Goal: Task Accomplishment & Management: Manage account settings

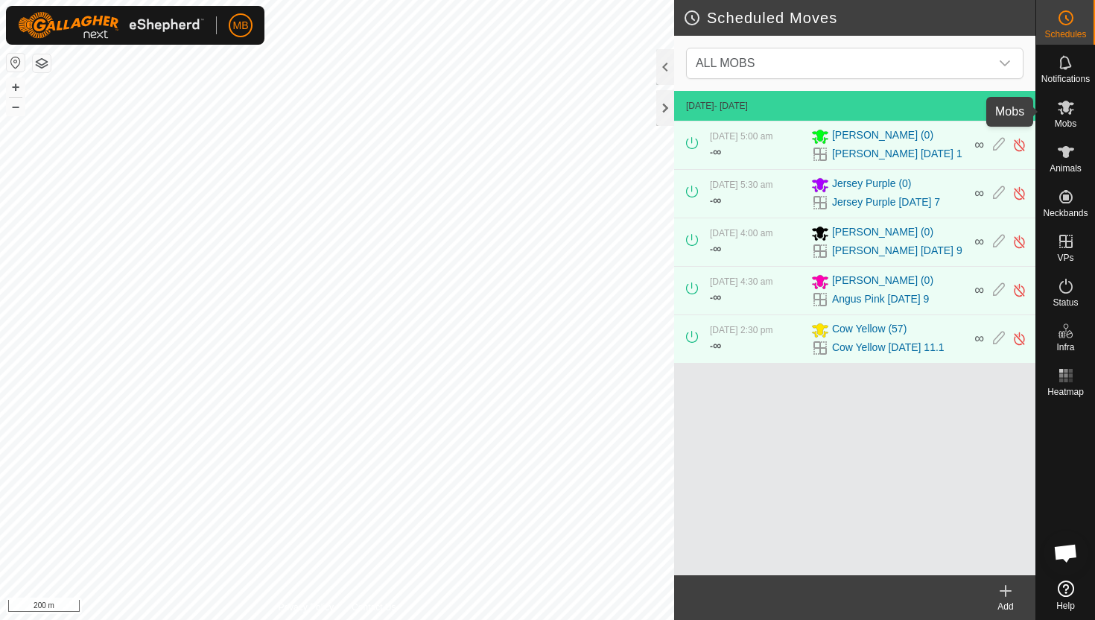
click at [1069, 103] on icon at bounding box center [1066, 108] width 16 height 14
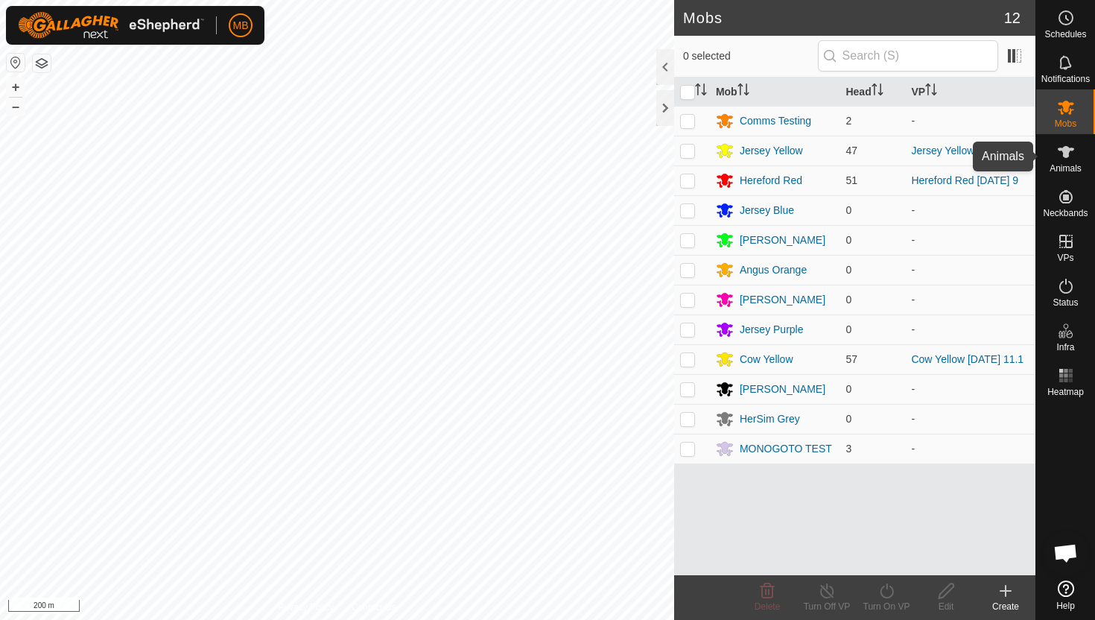
click at [1064, 155] on icon at bounding box center [1066, 152] width 16 height 12
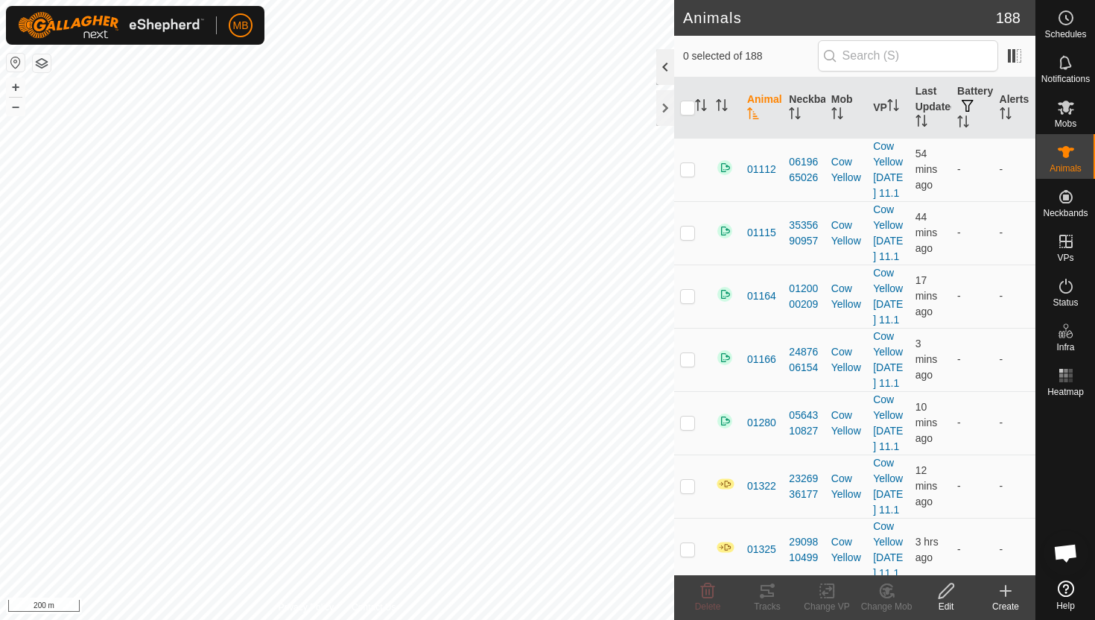
click at [668, 69] on div at bounding box center [665, 67] width 18 height 36
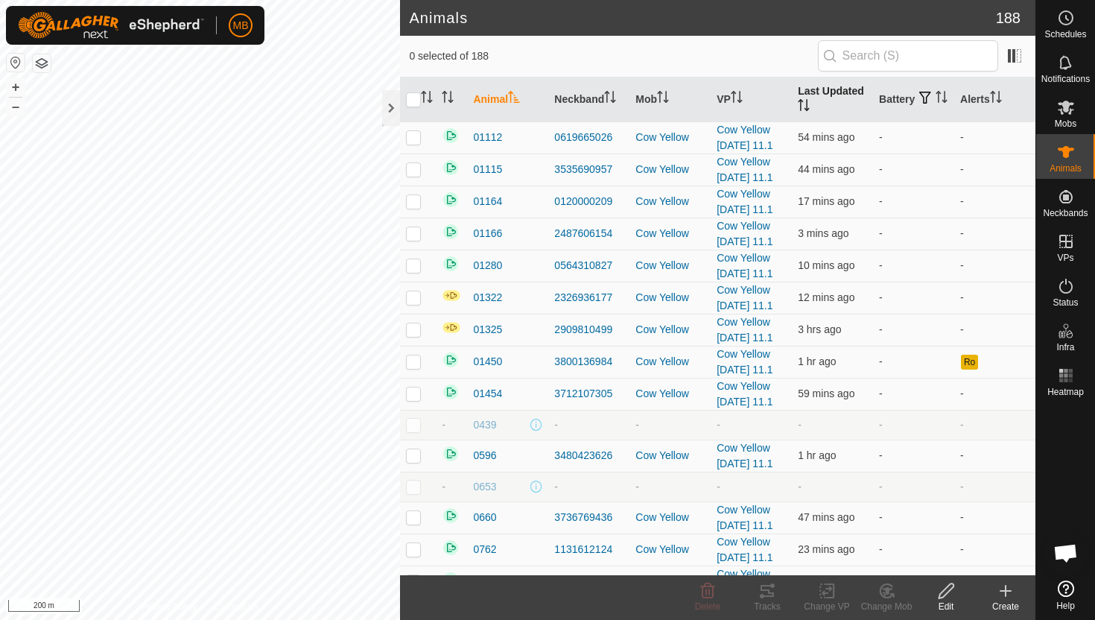
click at [801, 107] on icon "Activate to sort" at bounding box center [800, 105] width 1 height 12
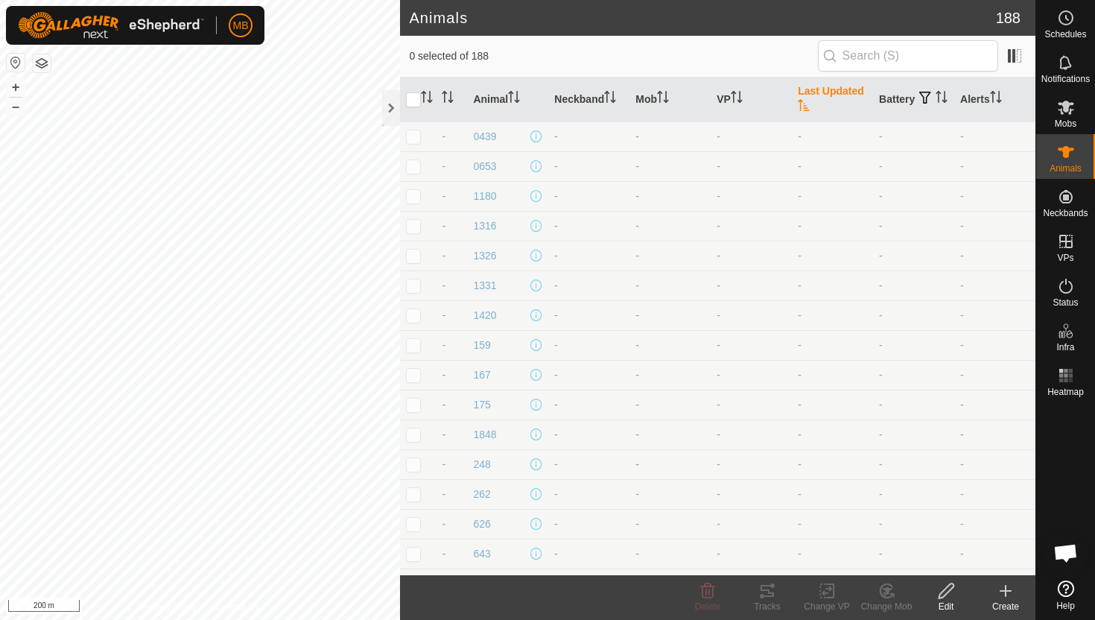
click at [801, 107] on icon "Activate to sort" at bounding box center [803, 105] width 11 height 12
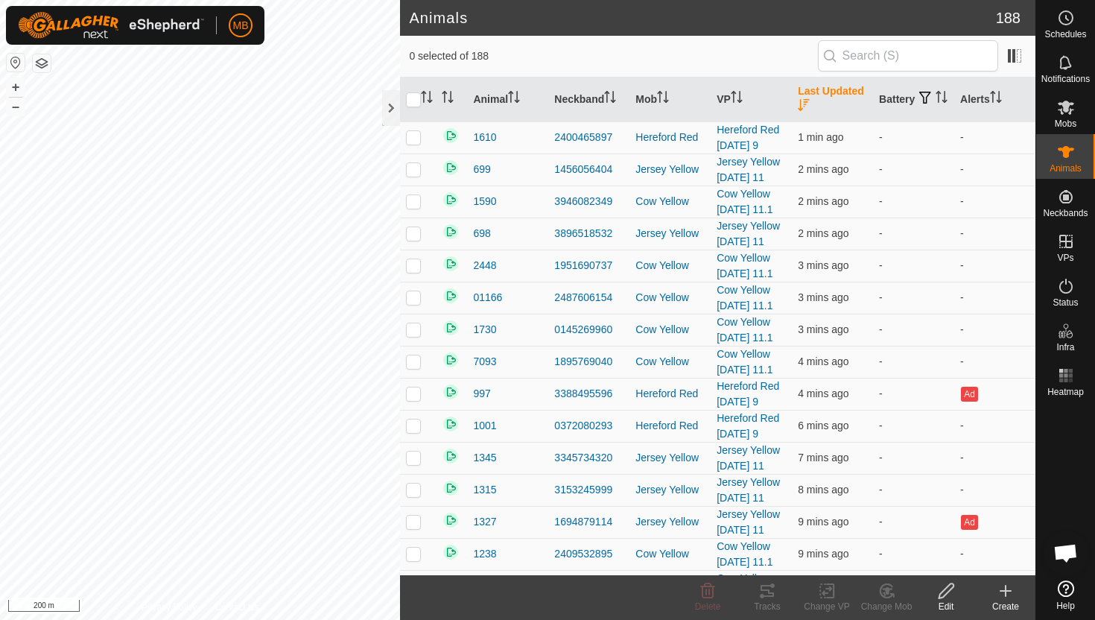
click at [801, 107] on icon "Activate to sort" at bounding box center [803, 105] width 11 height 12
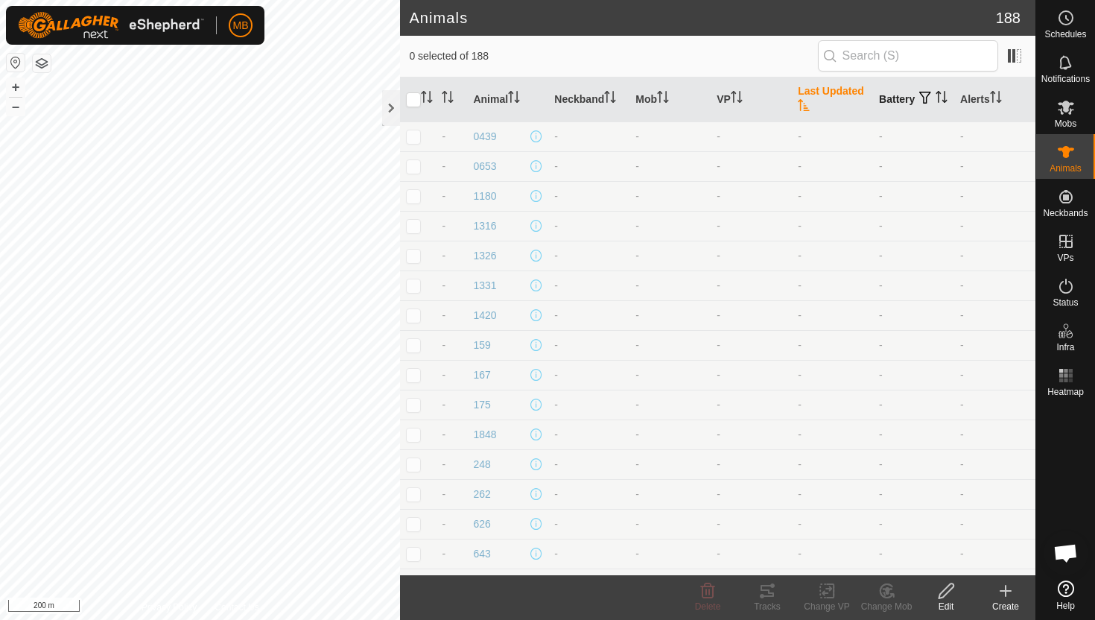
click at [936, 102] on icon "Activate to sort" at bounding box center [942, 97] width 12 height 12
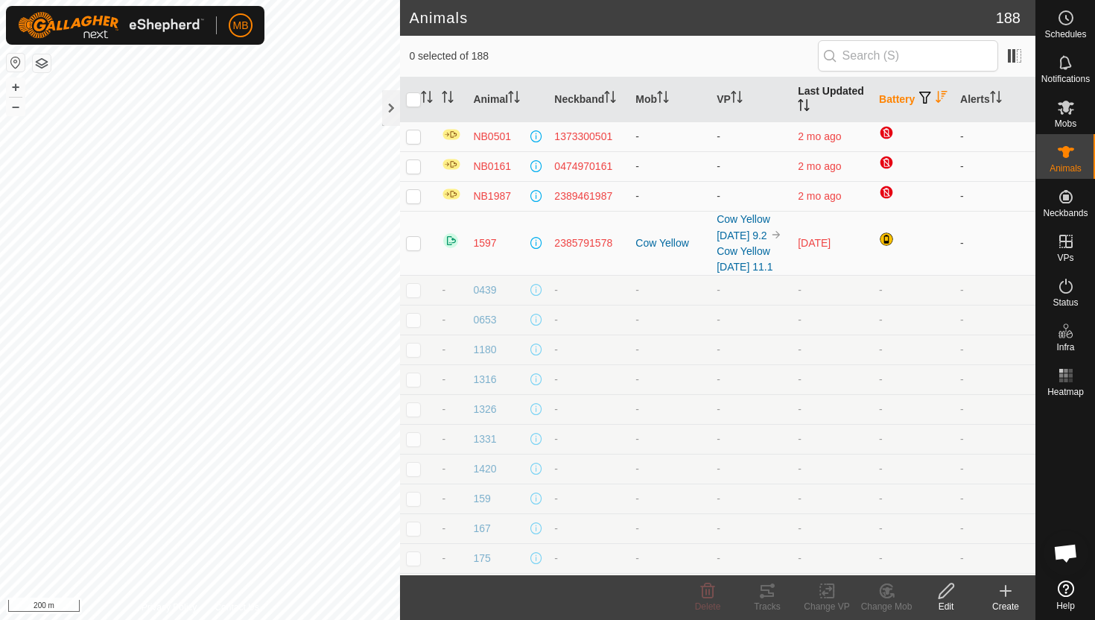
click at [936, 102] on icon "Activate to sort" at bounding box center [941, 97] width 11 height 12
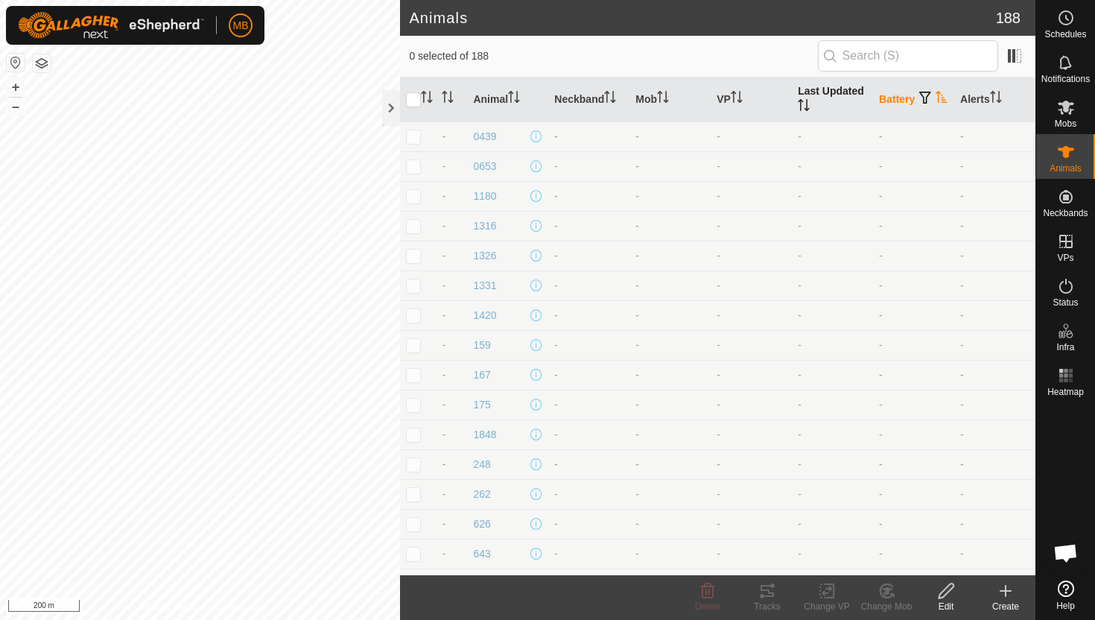
click at [936, 102] on icon "Activate to sort" at bounding box center [942, 97] width 12 height 12
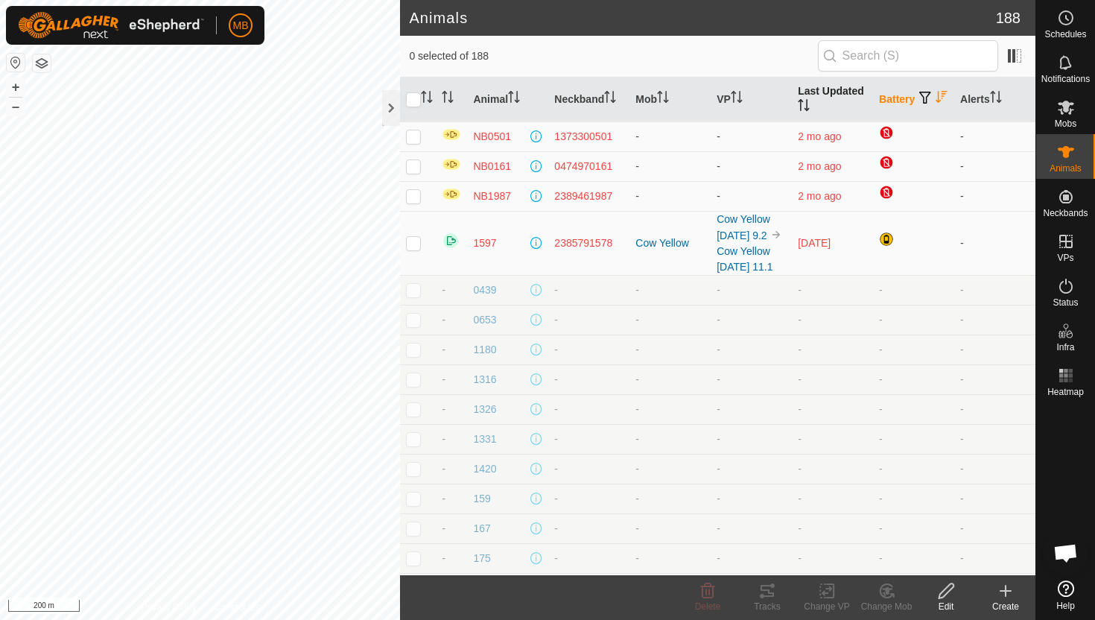
click at [804, 99] on icon "Activate to sort" at bounding box center [804, 105] width 12 height 12
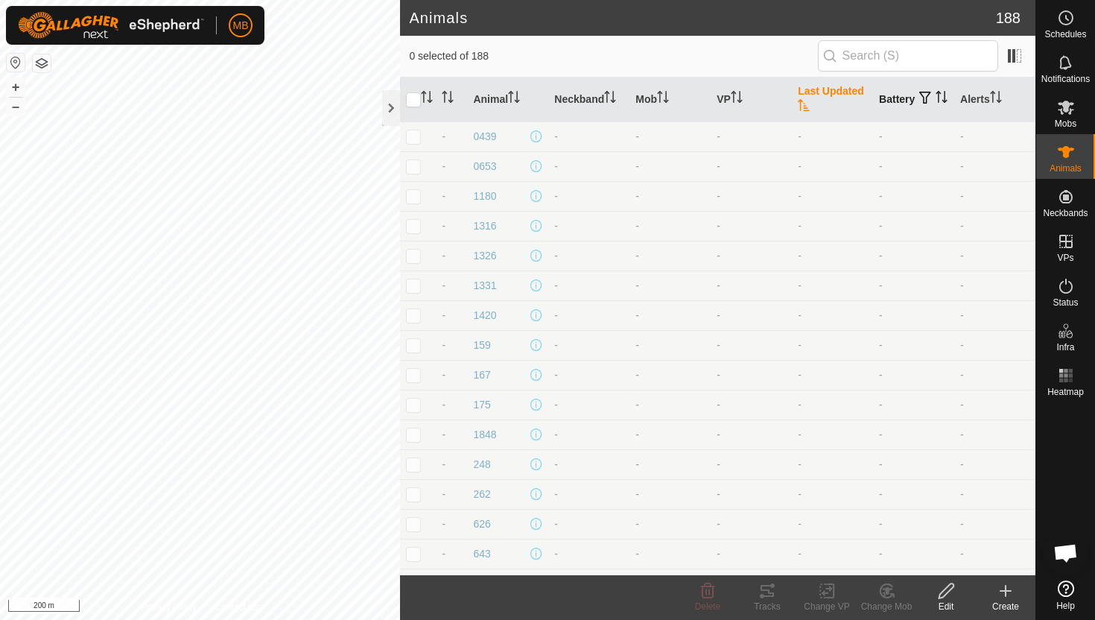
click at [804, 99] on icon "Activate to sort" at bounding box center [804, 105] width 12 height 12
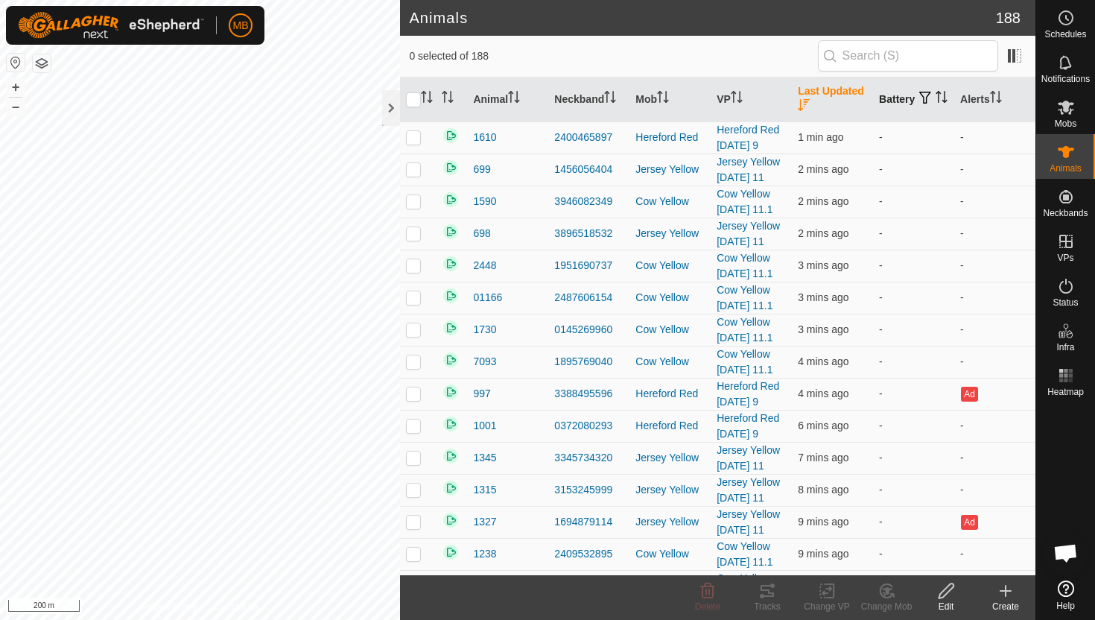
click at [936, 103] on icon "Activate to sort" at bounding box center [942, 97] width 12 height 12
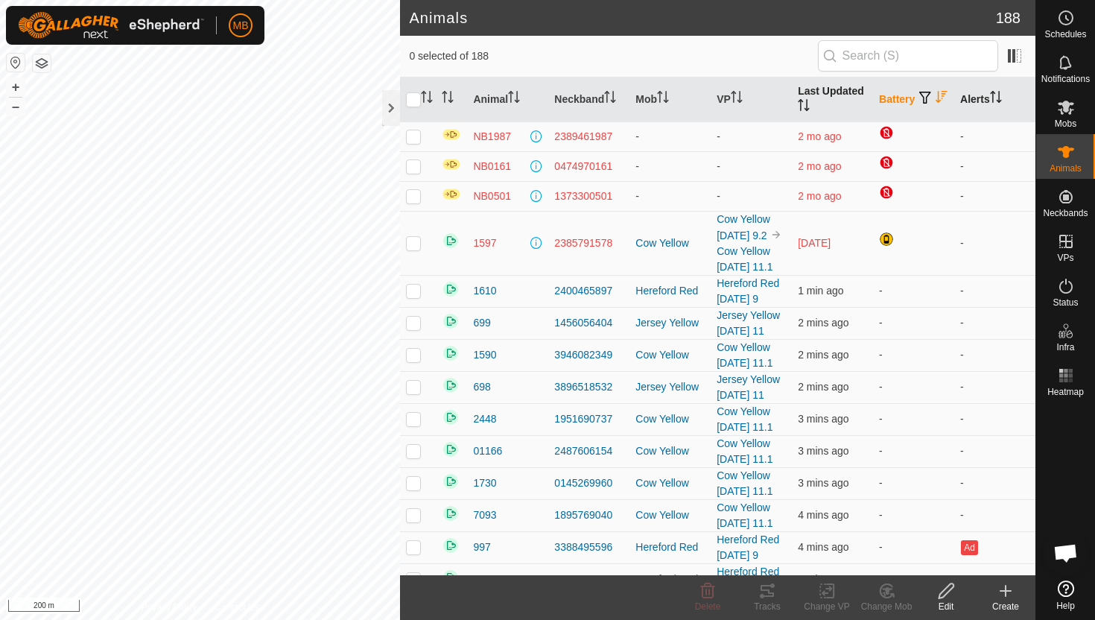
click at [1002, 97] on icon "Activate to sort" at bounding box center [996, 97] width 12 height 12
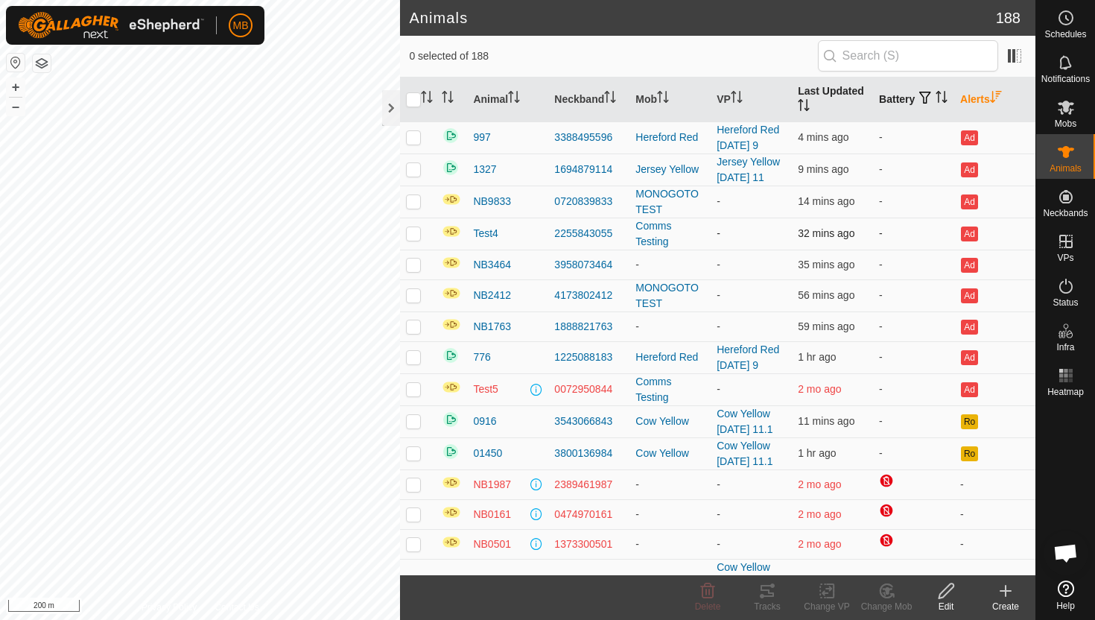
click at [594, 244] on td "2255843055" at bounding box center [588, 234] width 81 height 32
click at [415, 172] on p-checkbox at bounding box center [413, 169] width 15 height 12
checkbox input "false"
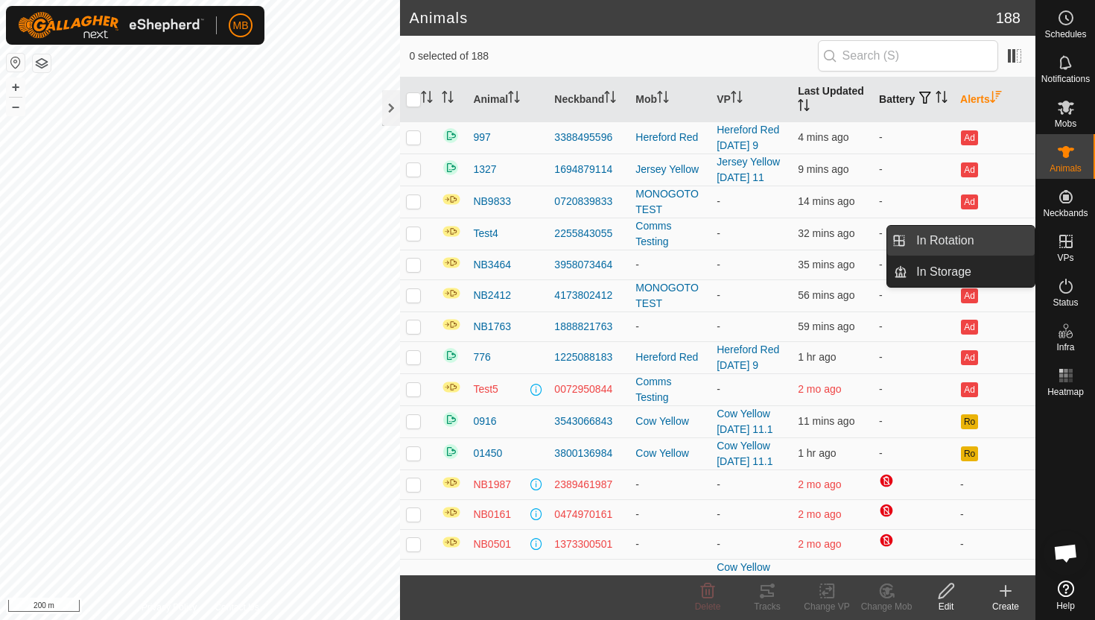
click at [970, 250] on link "In Rotation" at bounding box center [970, 241] width 127 height 30
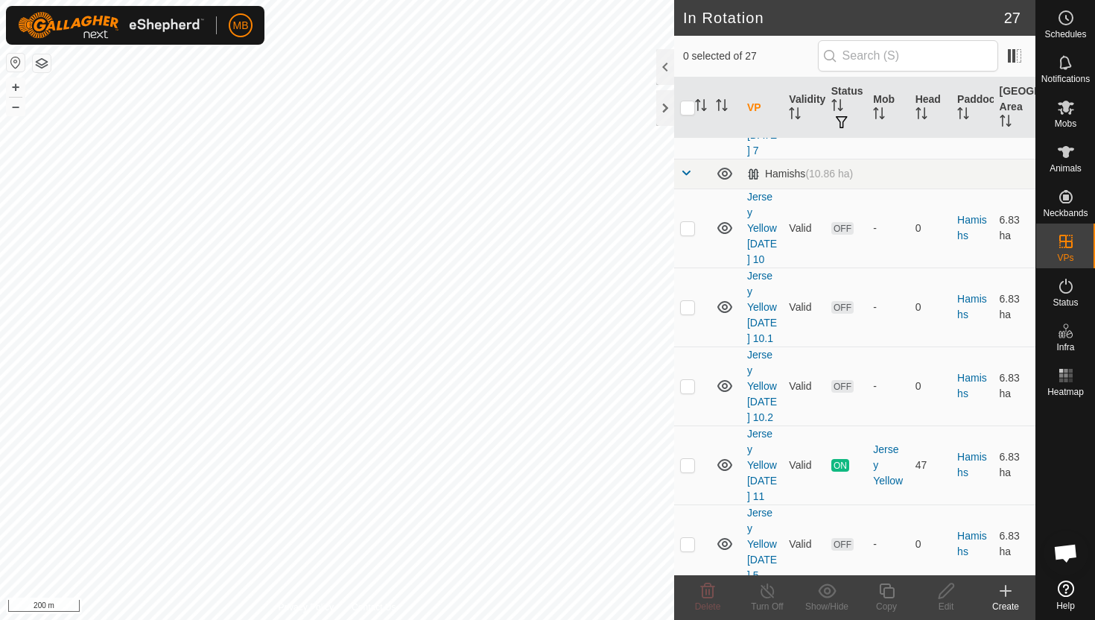
scroll to position [607, 0]
click at [690, 457] on p-checkbox at bounding box center [687, 463] width 15 height 12
checkbox input "true"
click at [889, 588] on icon at bounding box center [886, 591] width 19 height 18
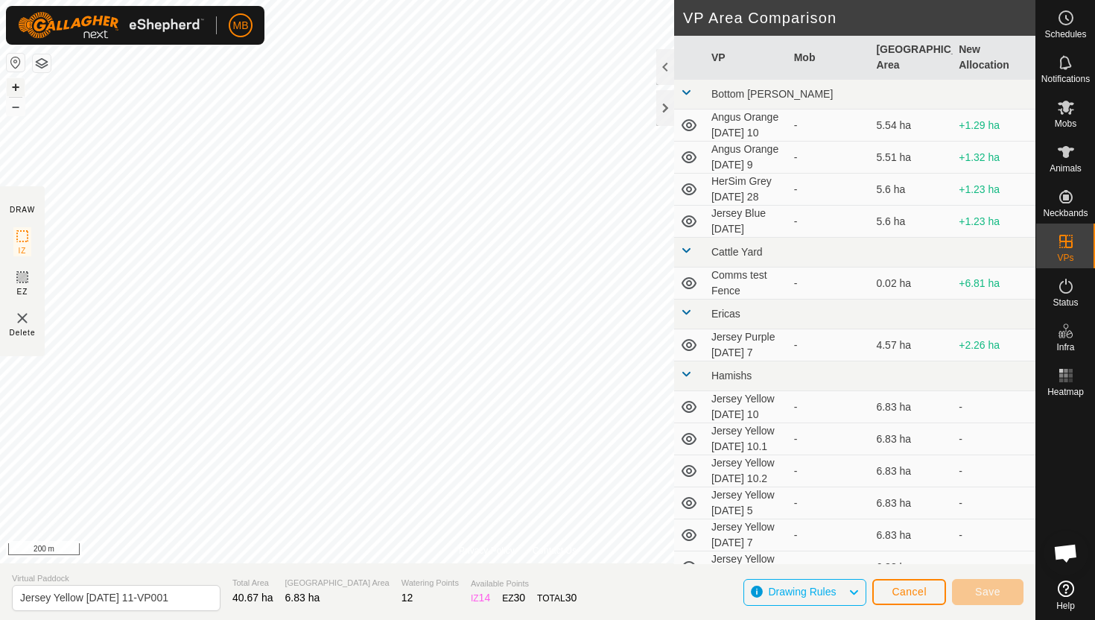
click at [14, 86] on button "+" at bounding box center [16, 87] width 18 height 18
click at [19, 85] on button "+" at bounding box center [16, 87] width 18 height 18
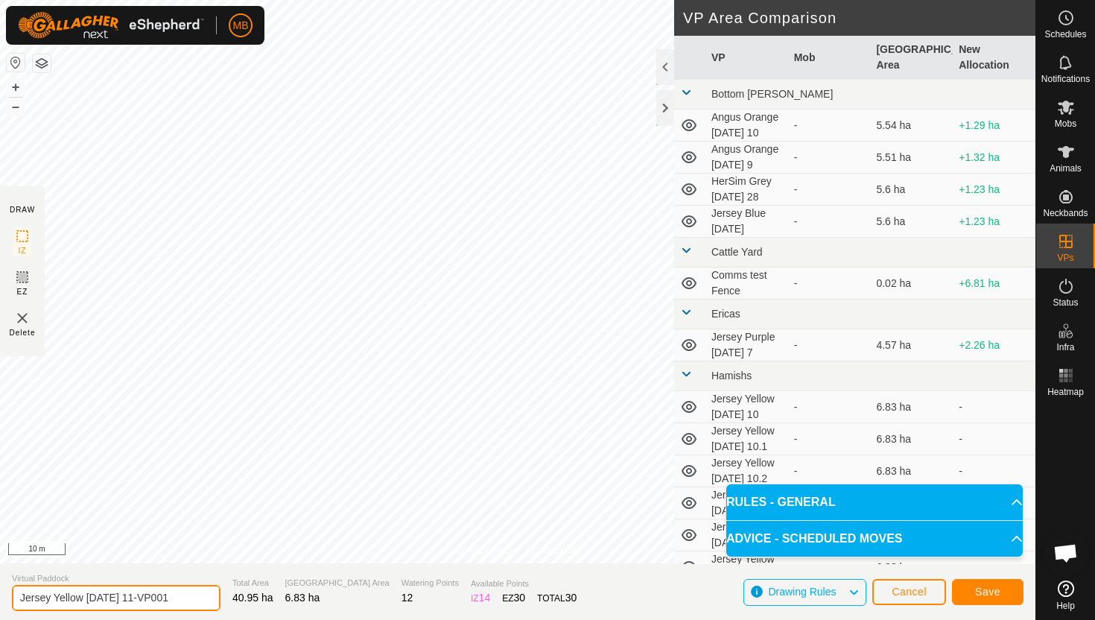
click at [180, 600] on input "Jersey Yellow [DATE] 11-VP001" at bounding box center [116, 598] width 209 height 26
type input "Jersey Yellow [DATE] 12"
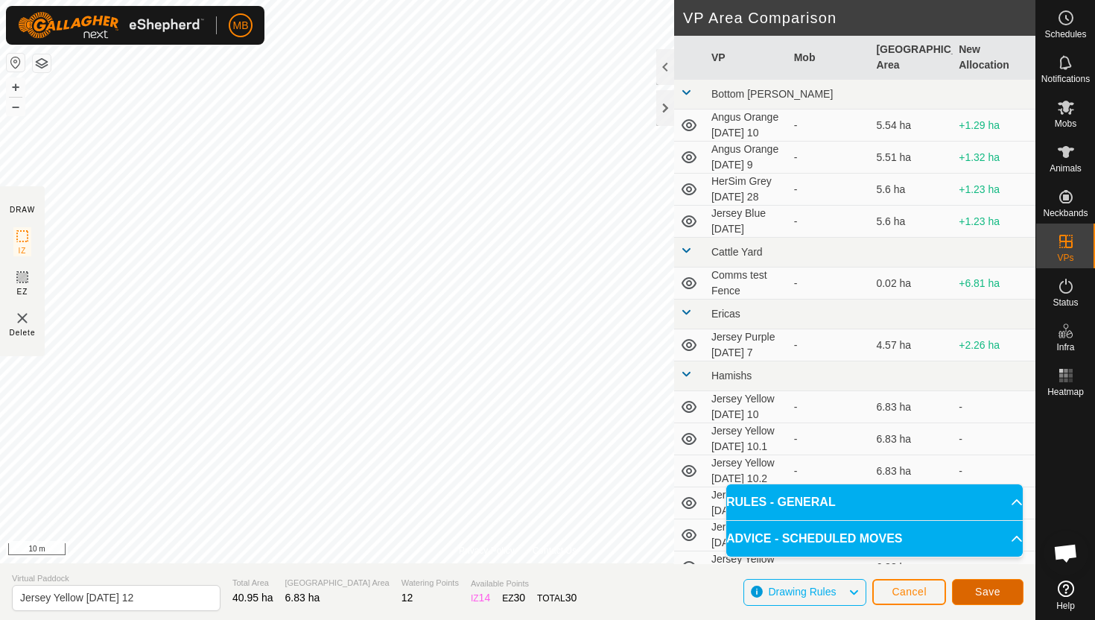
click at [994, 590] on span "Save" at bounding box center [987, 591] width 25 height 12
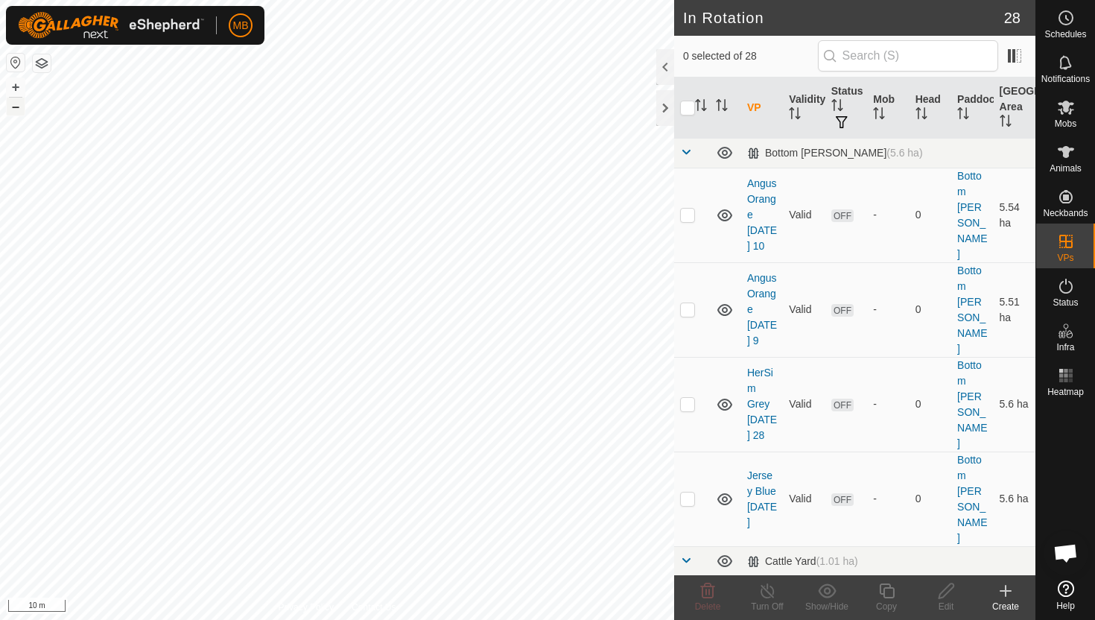
click at [19, 111] on button "–" at bounding box center [16, 107] width 18 height 18
click at [19, 109] on button "–" at bounding box center [16, 107] width 18 height 18
click at [22, 91] on button "+" at bounding box center [16, 87] width 18 height 18
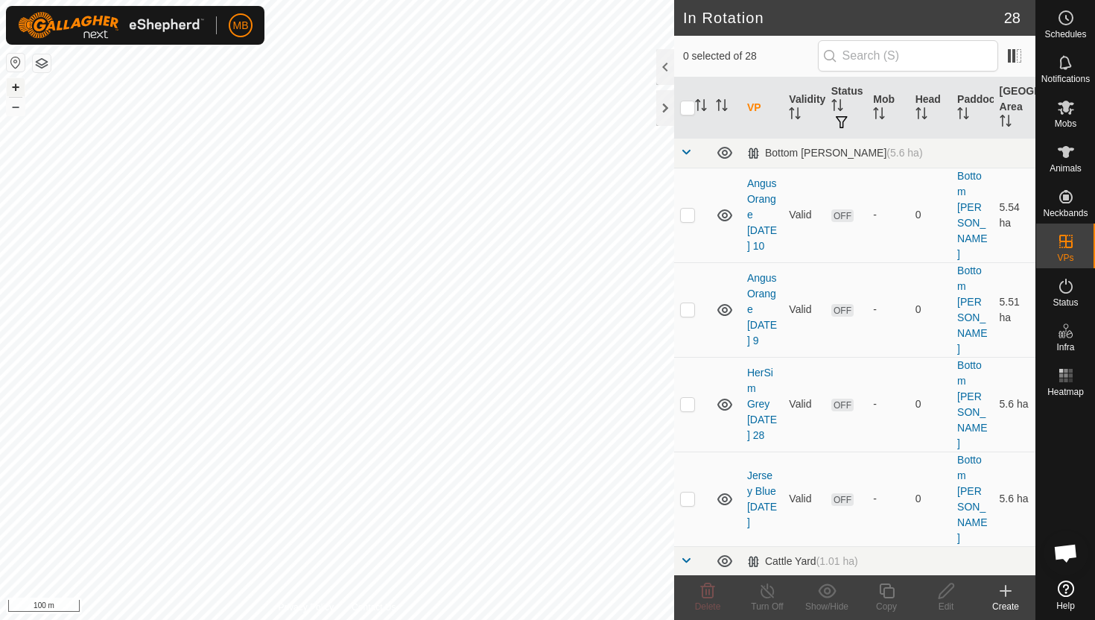
click at [15, 89] on button "+" at bounding box center [16, 87] width 18 height 18
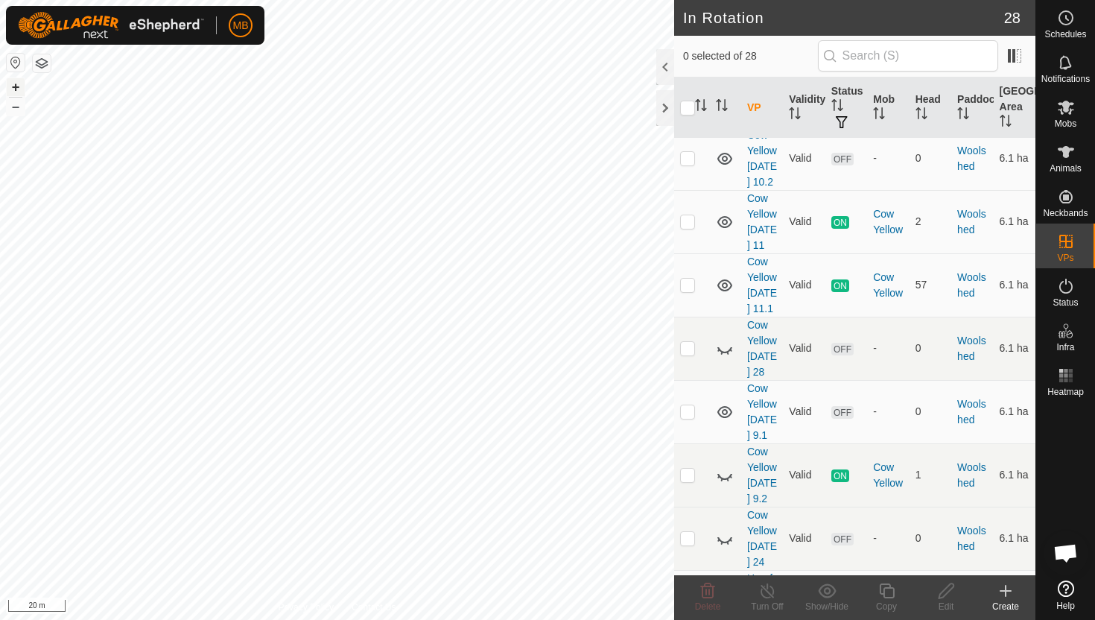
scroll to position [1887, 0]
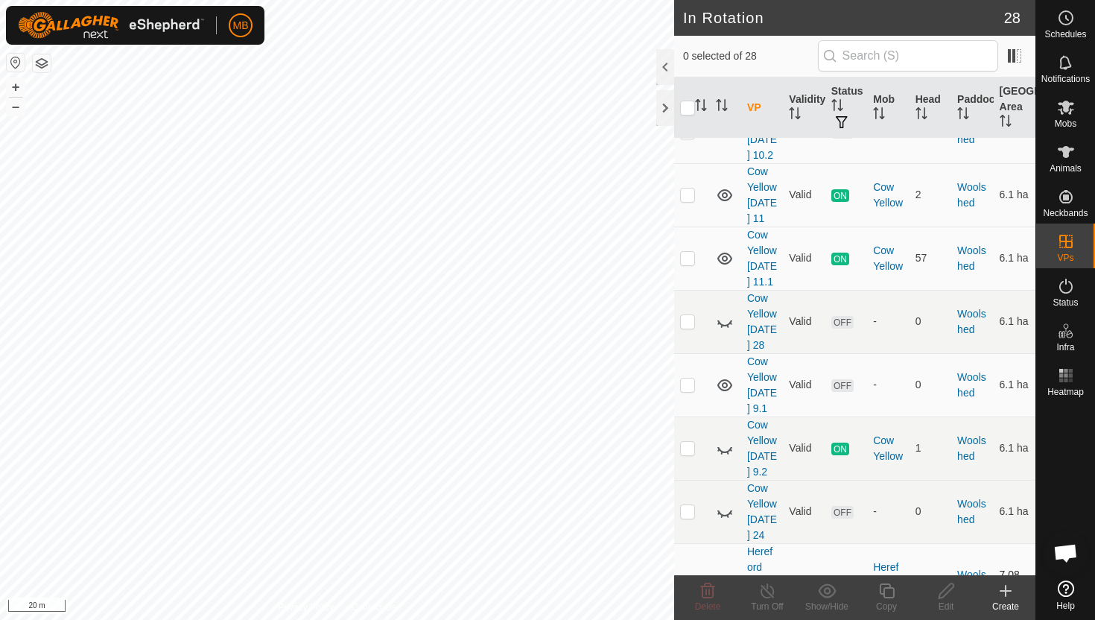
click at [690, 577] on p-checkbox at bounding box center [687, 583] width 15 height 12
checkbox input "true"
click at [886, 588] on icon at bounding box center [886, 591] width 19 height 18
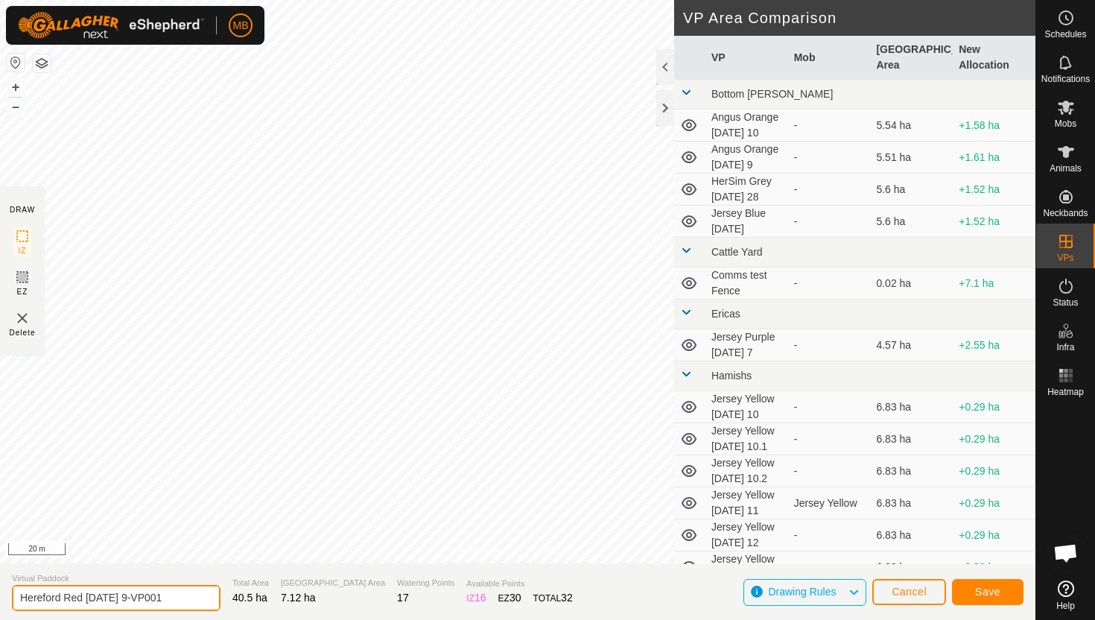
click at [180, 603] on input "Hereford Red [DATE] 9-VP001" at bounding box center [116, 598] width 209 height 26
type input "Hereford Red [DATE] 12"
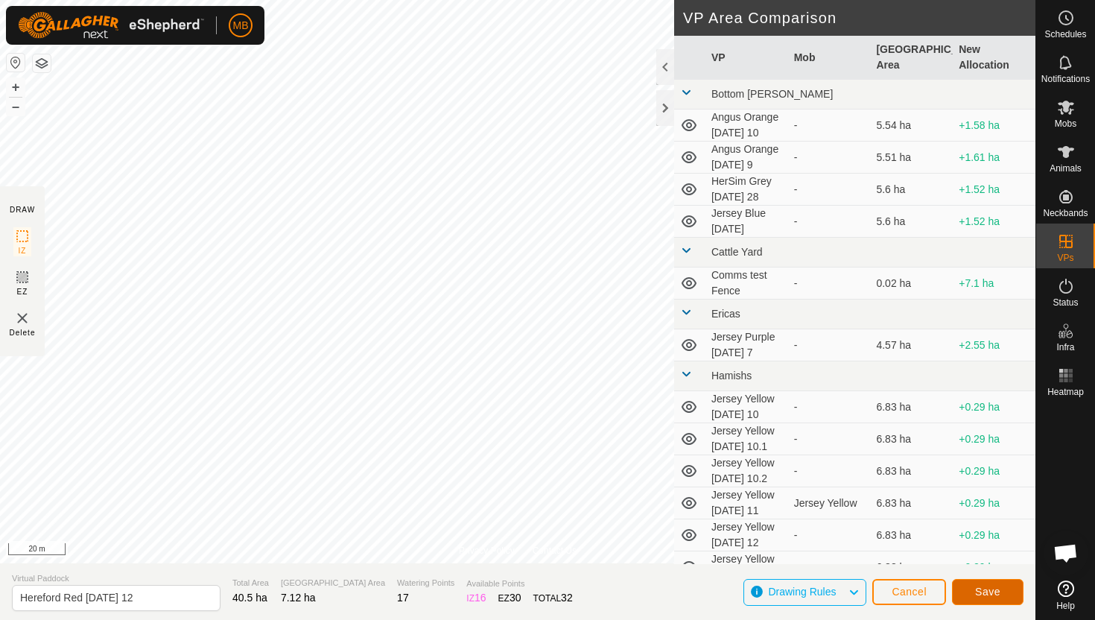
click at [1000, 581] on button "Save" at bounding box center [988, 592] width 72 height 26
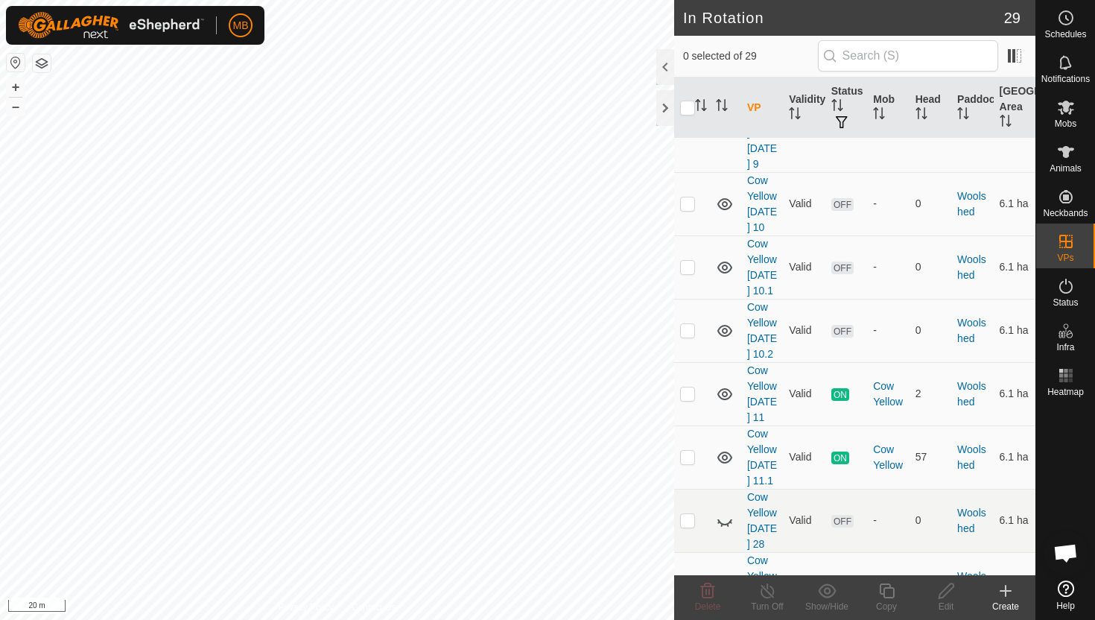
scroll to position [1690, 0]
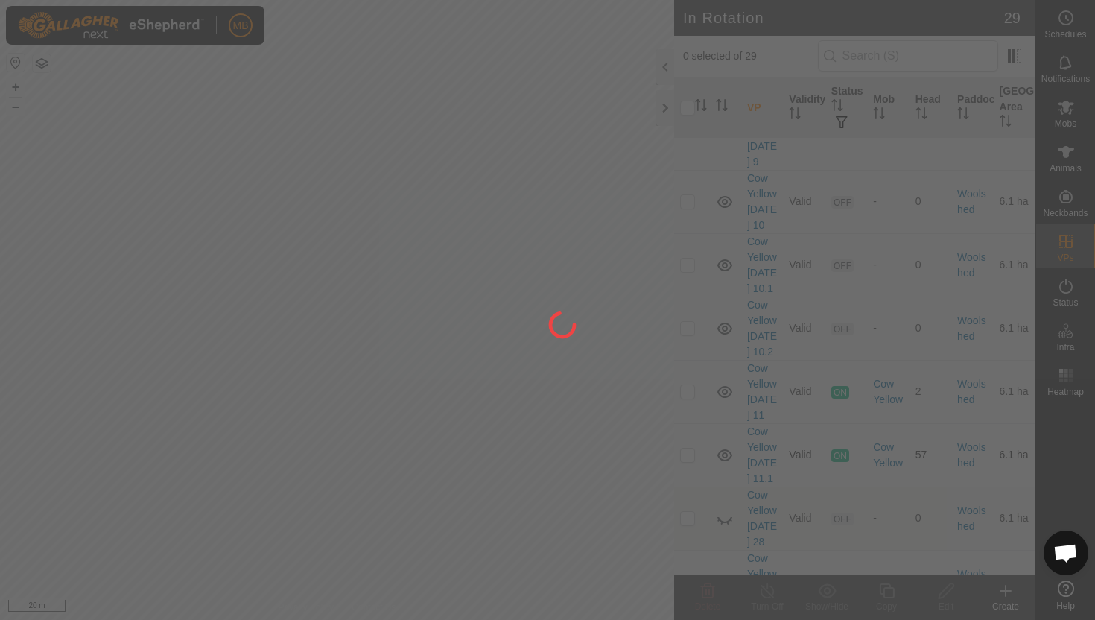
click at [682, 347] on div at bounding box center [547, 310] width 1095 height 620
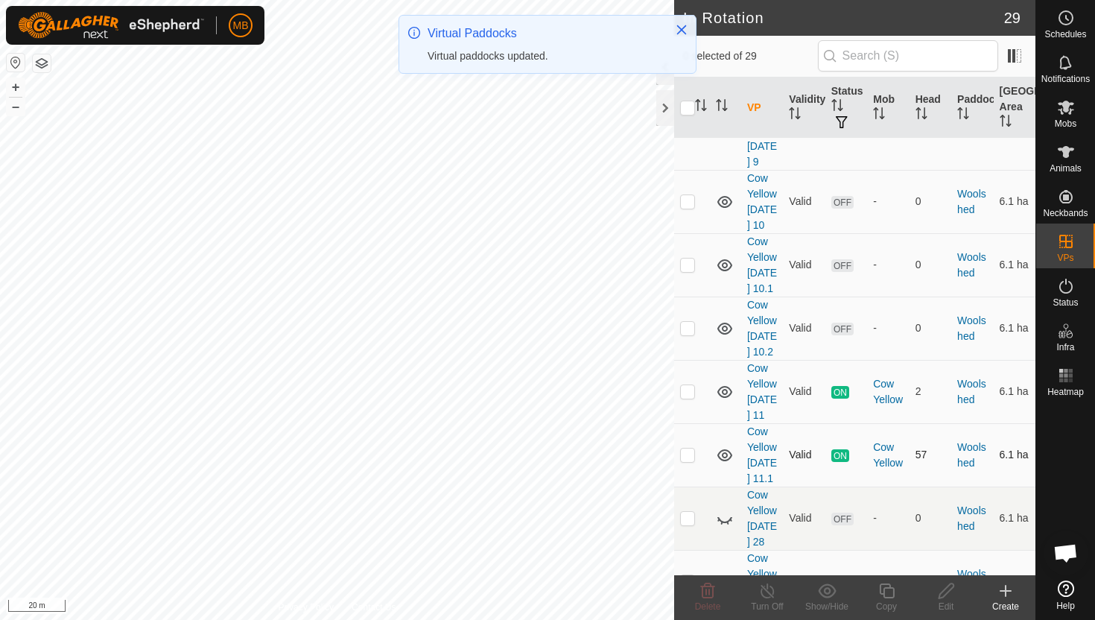
click at [687, 448] on p-checkbox at bounding box center [687, 454] width 15 height 12
checkbox input "true"
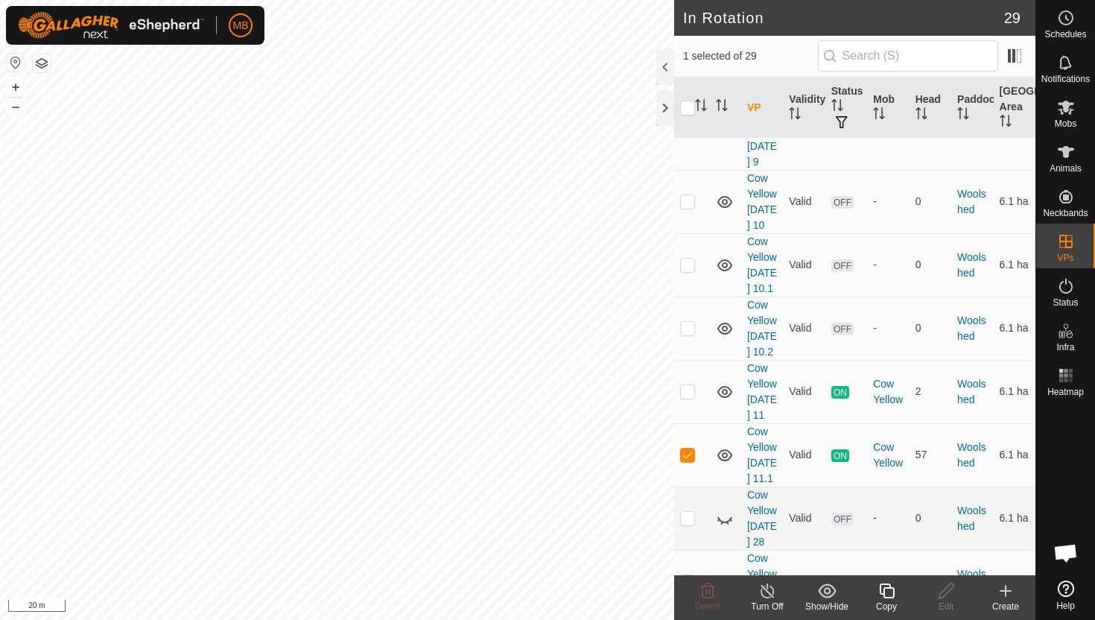
click at [261, 0] on html "MB Schedules Notifications Mobs Animals Neckbands VPs Status Infra Heatmap Help…" at bounding box center [547, 310] width 1095 height 620
click at [18, 106] on button "–" at bounding box center [16, 107] width 18 height 18
click at [109, 22] on div "MB Schedules Notifications Mobs Animals Neckbands VPs Status Infra Heatmap Help…" at bounding box center [547, 310] width 1095 height 620
click at [16, 87] on button "+" at bounding box center [16, 87] width 18 height 18
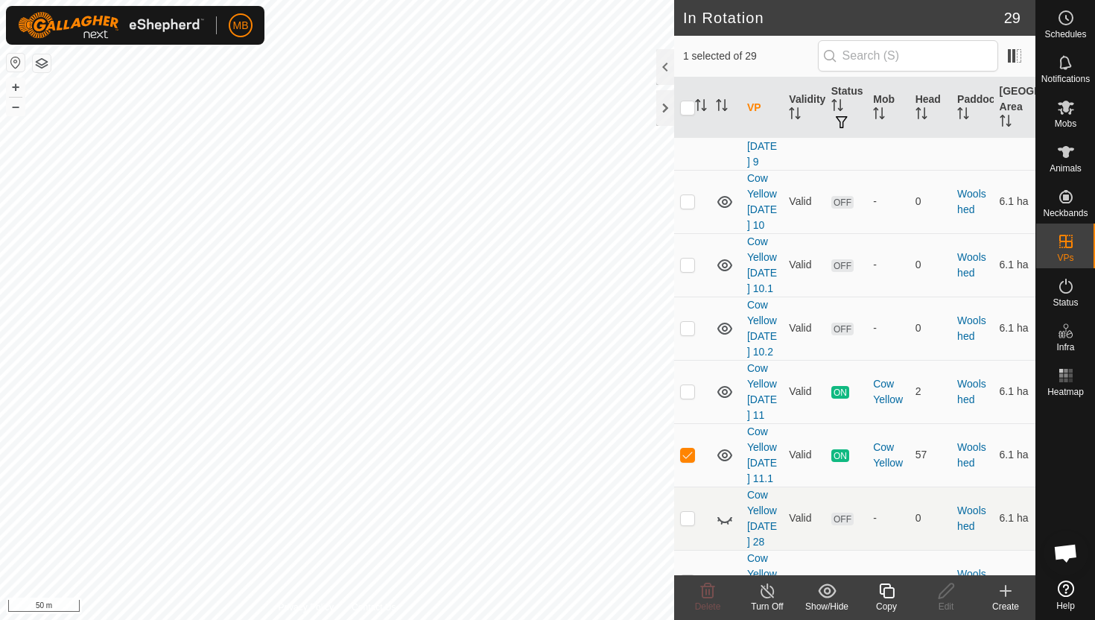
click at [888, 590] on icon at bounding box center [886, 591] width 19 height 18
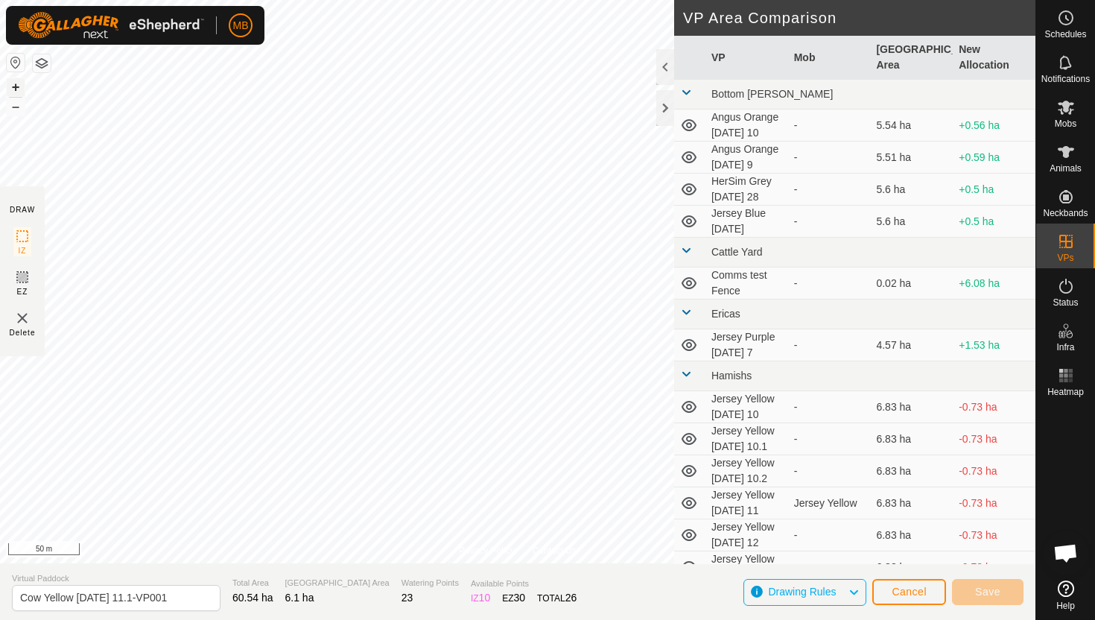
click at [23, 82] on button "+" at bounding box center [16, 87] width 18 height 18
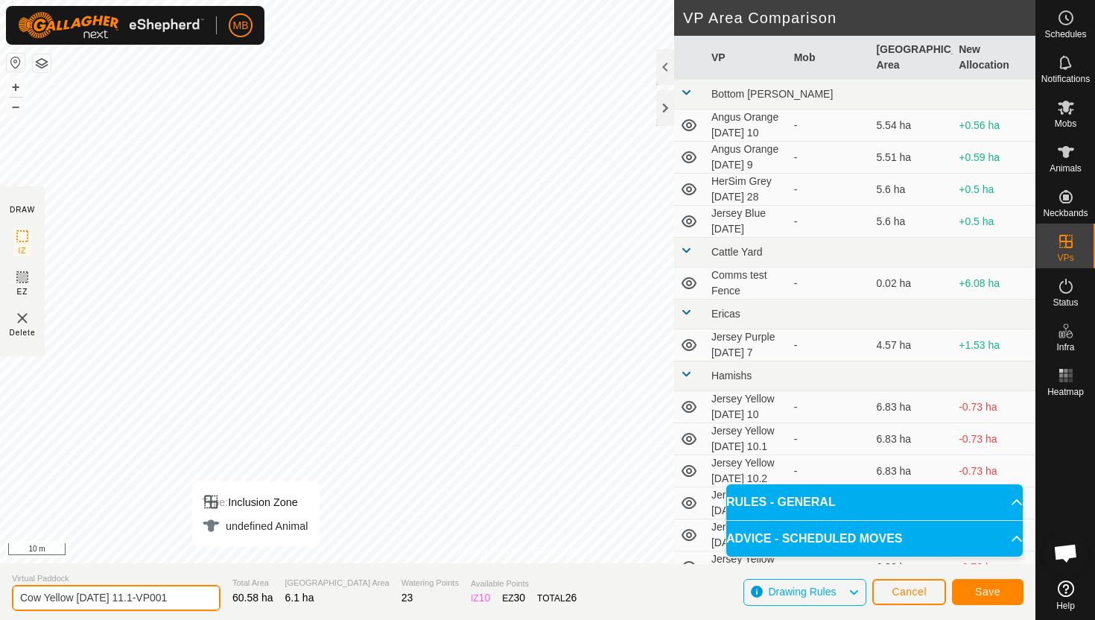
click at [174, 594] on input "Cow Yellow [DATE] 11.1-VP001" at bounding box center [116, 598] width 209 height 26
type input "Cow Yellow [DATE] 12"
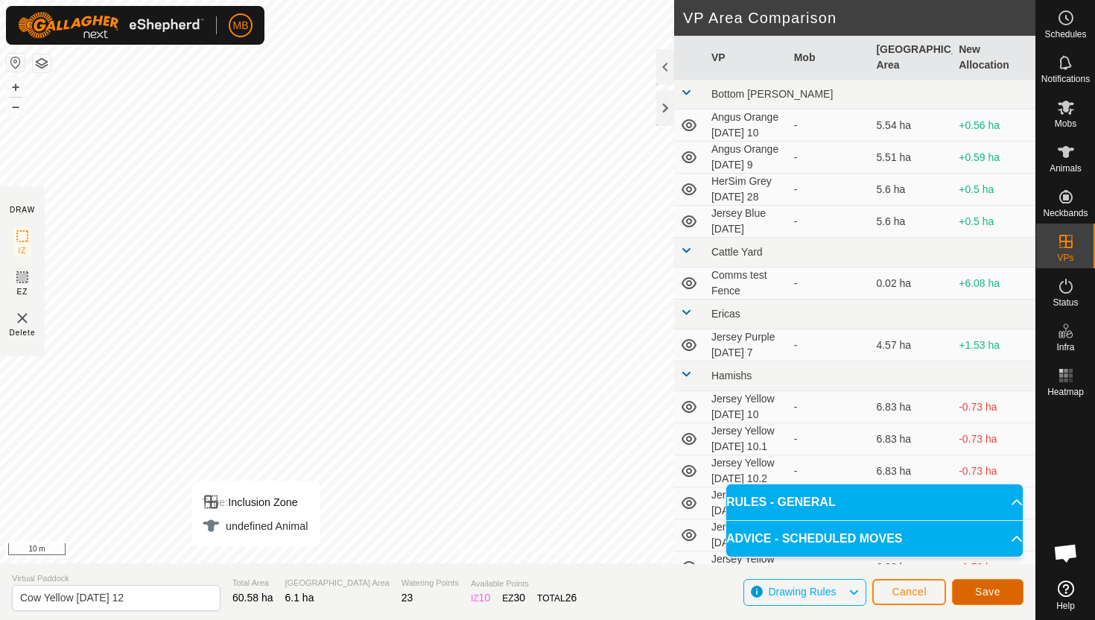
click at [994, 596] on span "Save" at bounding box center [987, 591] width 25 height 12
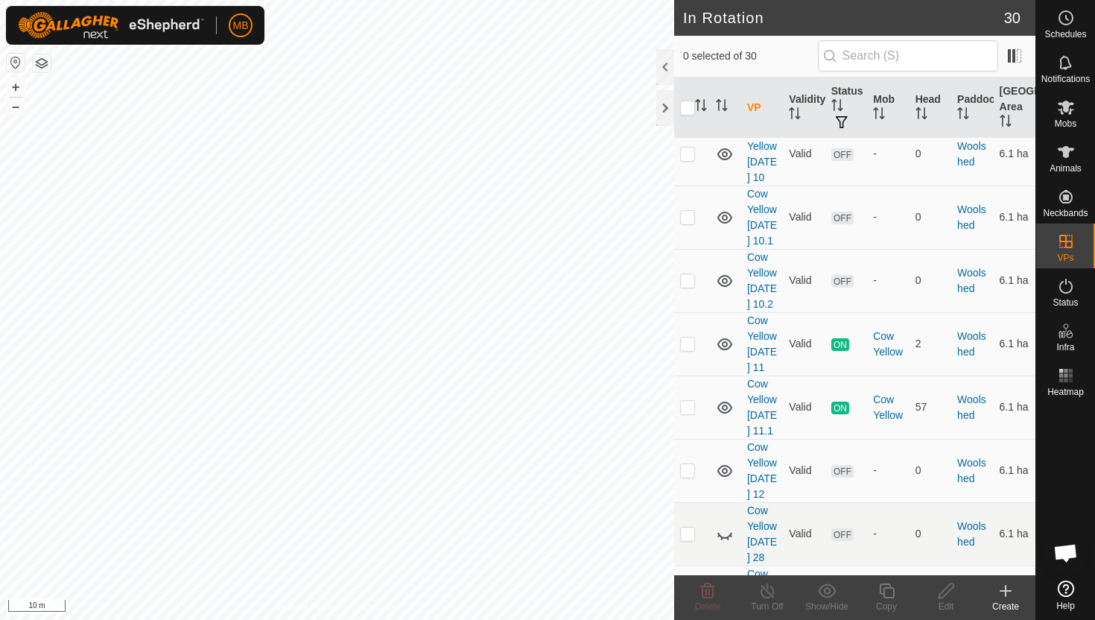
scroll to position [1745, 0]
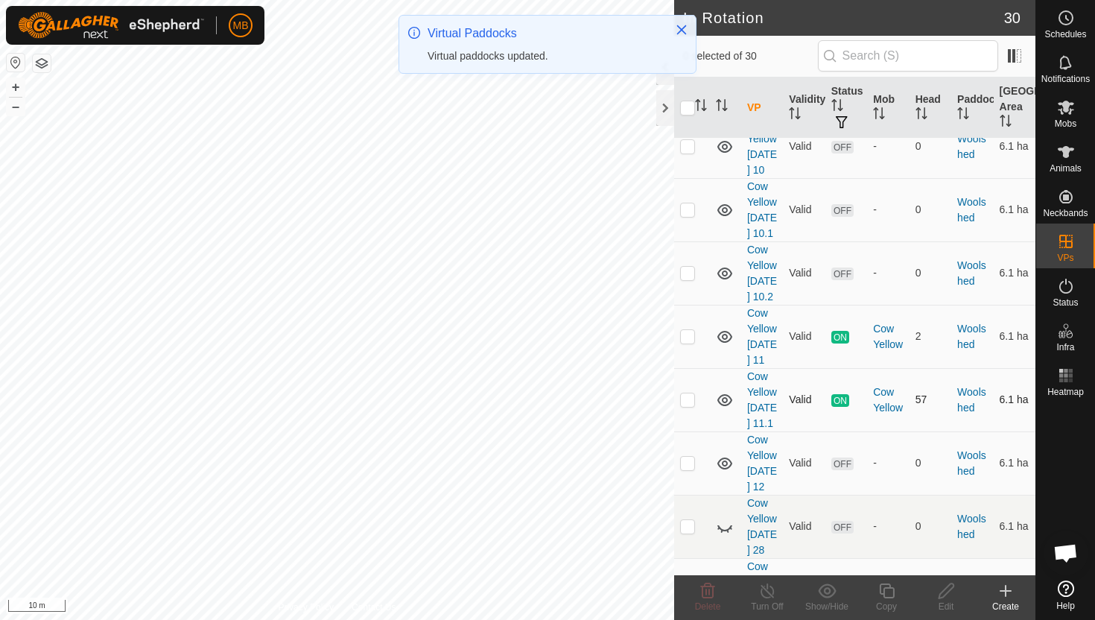
click at [690, 393] on p-checkbox at bounding box center [687, 399] width 15 height 12
checkbox input "false"
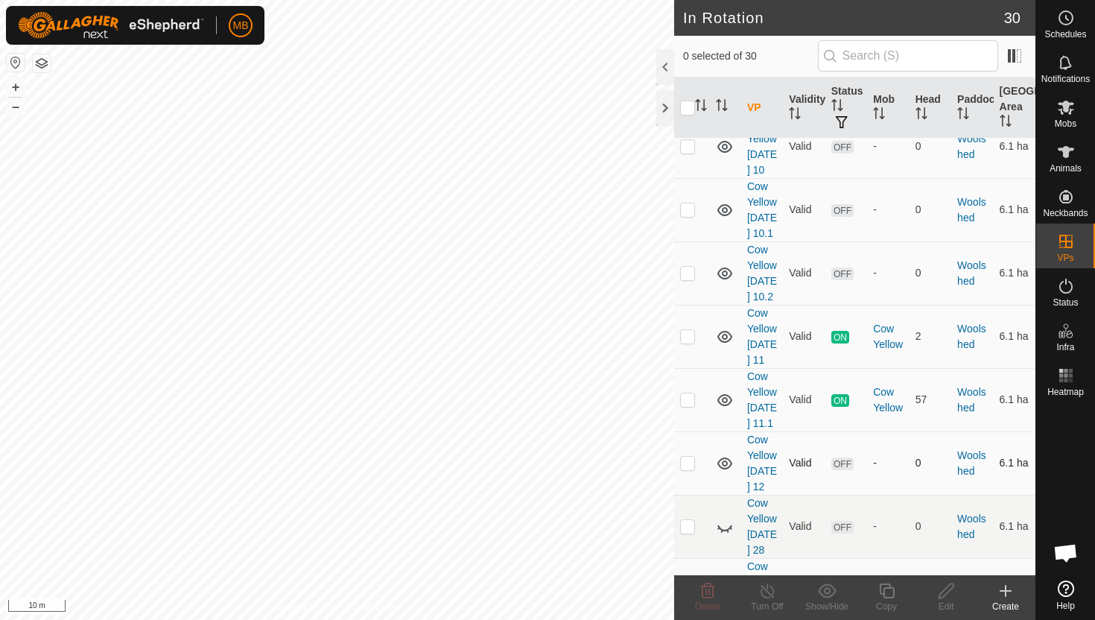
click at [687, 457] on p-checkbox at bounding box center [687, 463] width 15 height 12
checkbox input "true"
click at [888, 591] on icon at bounding box center [886, 591] width 19 height 18
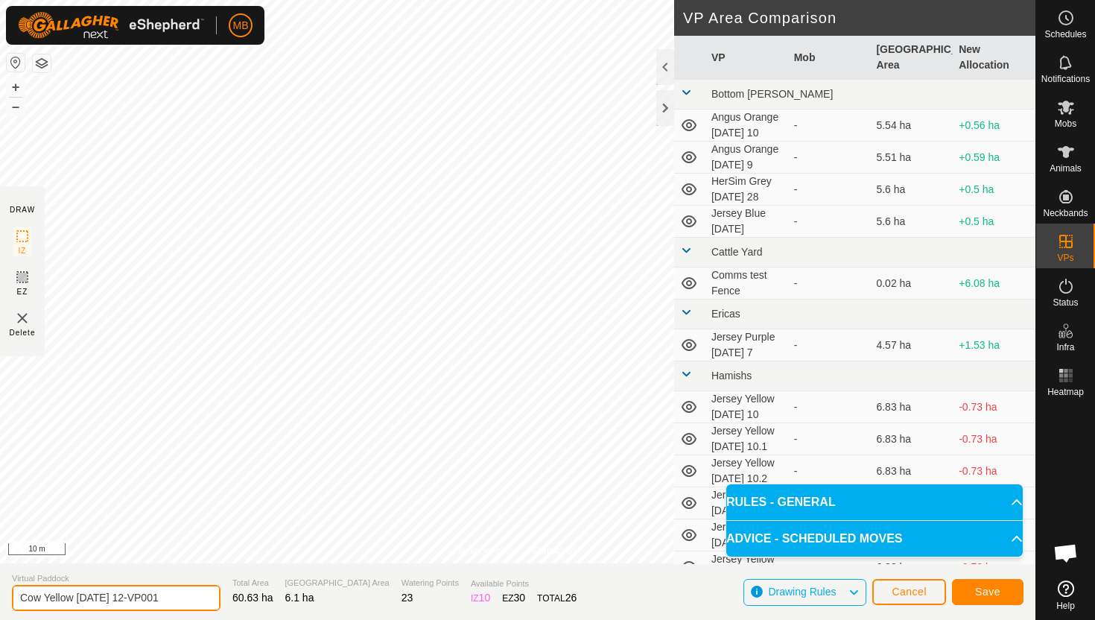
click at [170, 597] on input "Cow Yellow [DATE] 12-VP001" at bounding box center [116, 598] width 209 height 26
type input "Cow Yellow [DATE] 12.1"
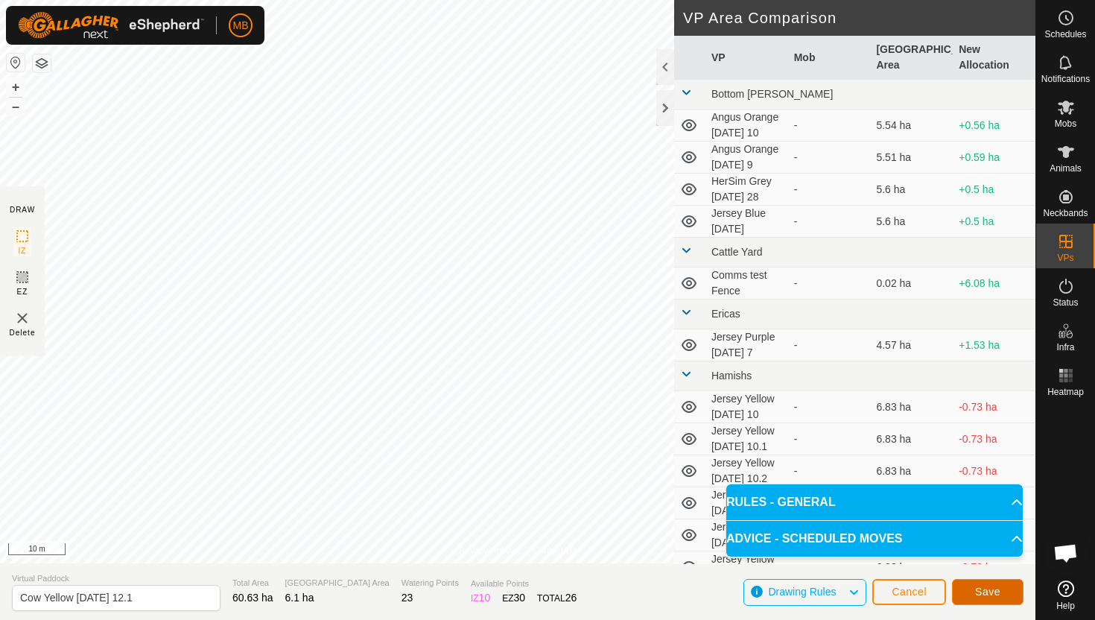
click at [990, 592] on span "Save" at bounding box center [987, 591] width 25 height 12
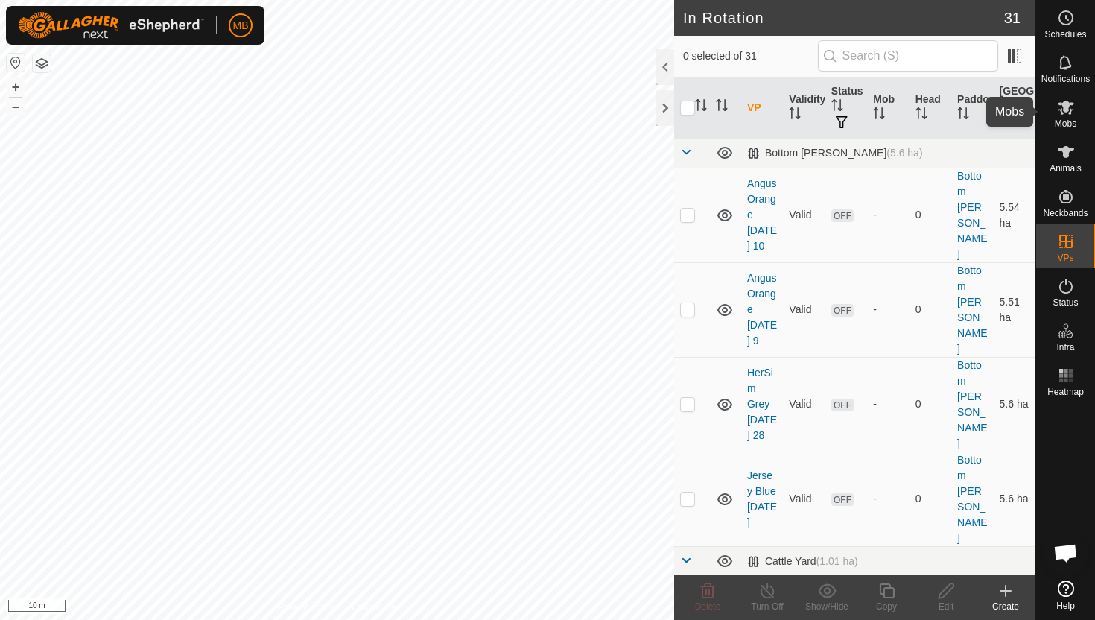
click at [1065, 109] on icon at bounding box center [1066, 108] width 16 height 14
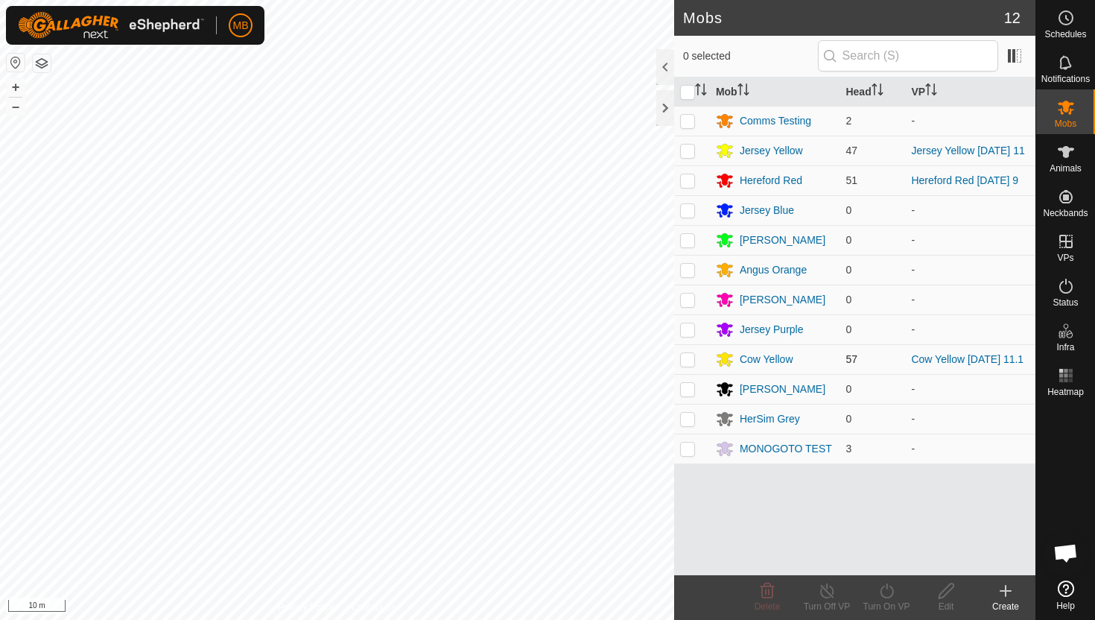
click at [688, 361] on p-checkbox at bounding box center [687, 359] width 15 height 12
checkbox input "true"
click at [886, 594] on icon at bounding box center [886, 591] width 19 height 18
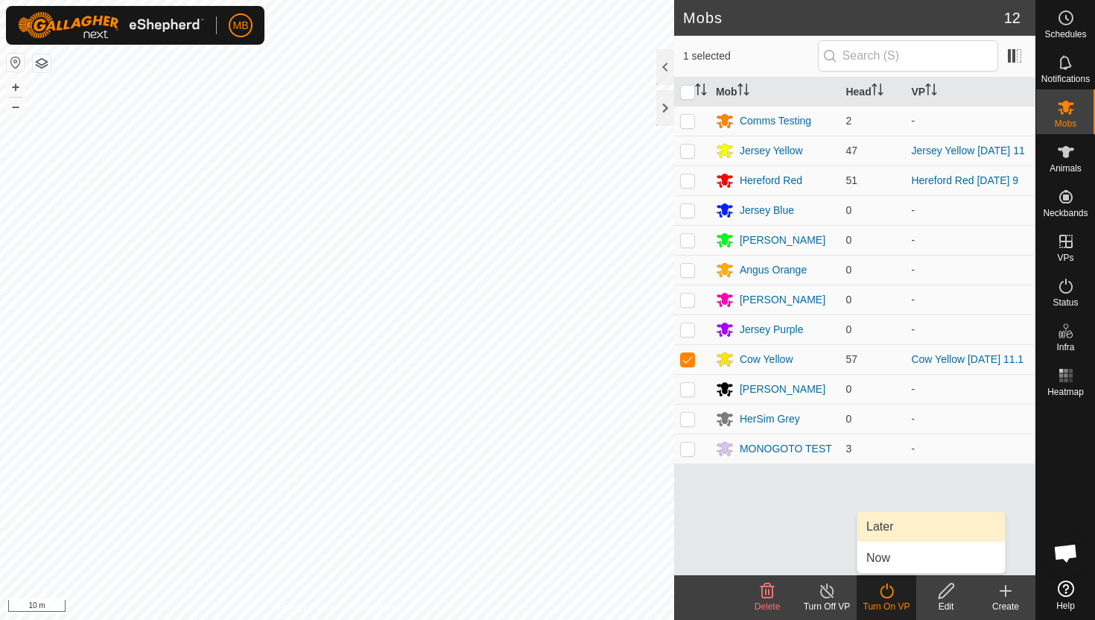
click at [895, 533] on link "Later" at bounding box center [930, 527] width 147 height 30
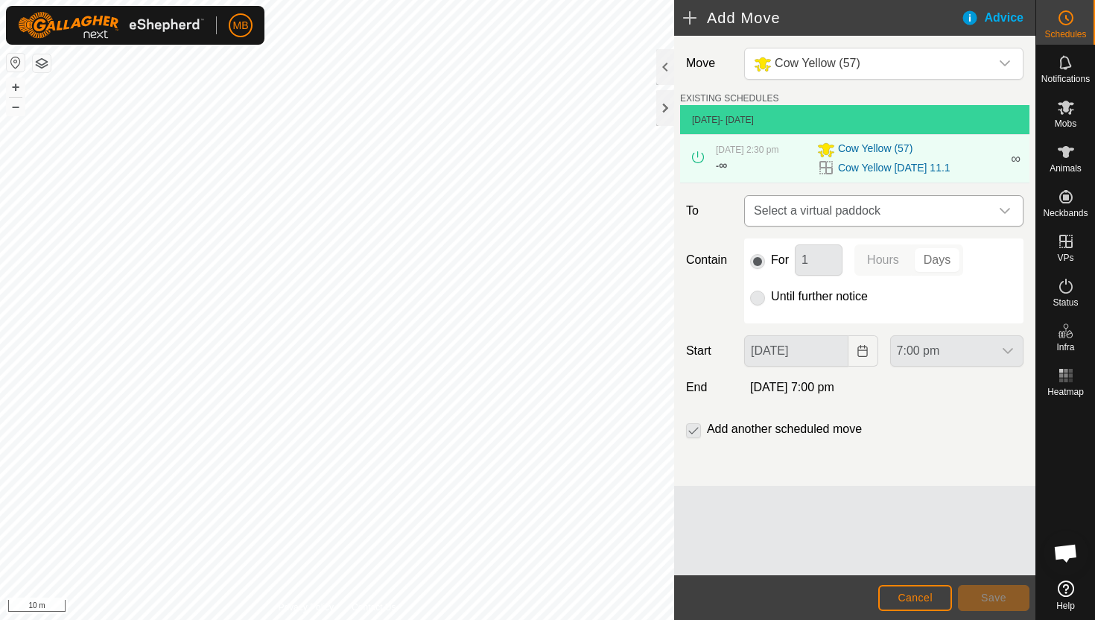
click at [1007, 209] on icon "dropdown trigger" at bounding box center [1005, 211] width 12 height 12
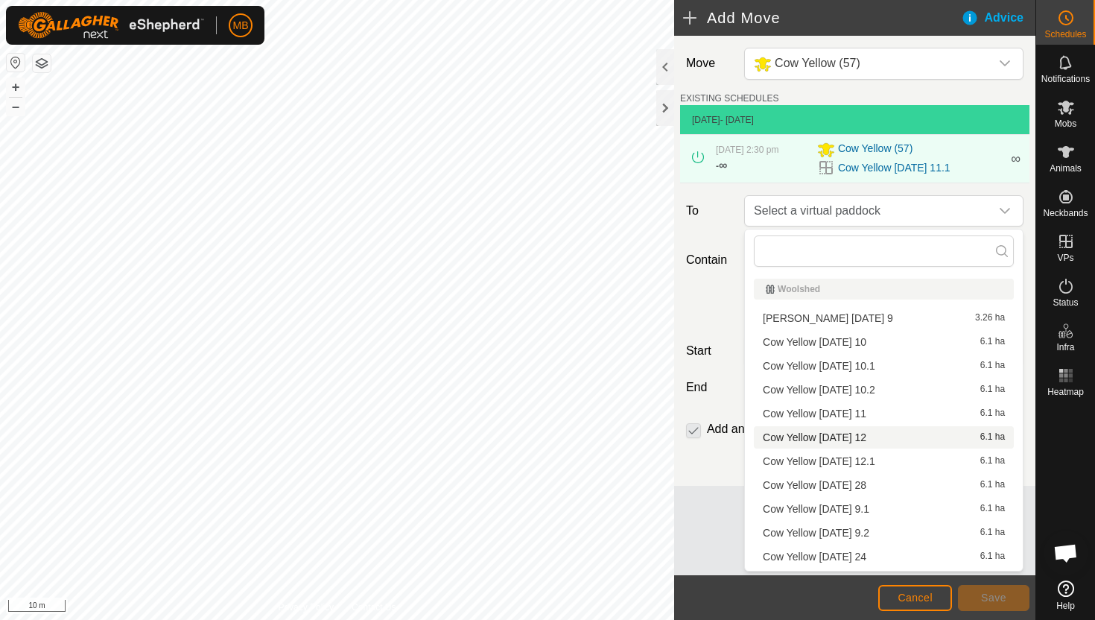
click at [877, 436] on li "Cow Yellow [DATE] 12 6.1 ha" at bounding box center [884, 437] width 260 height 22
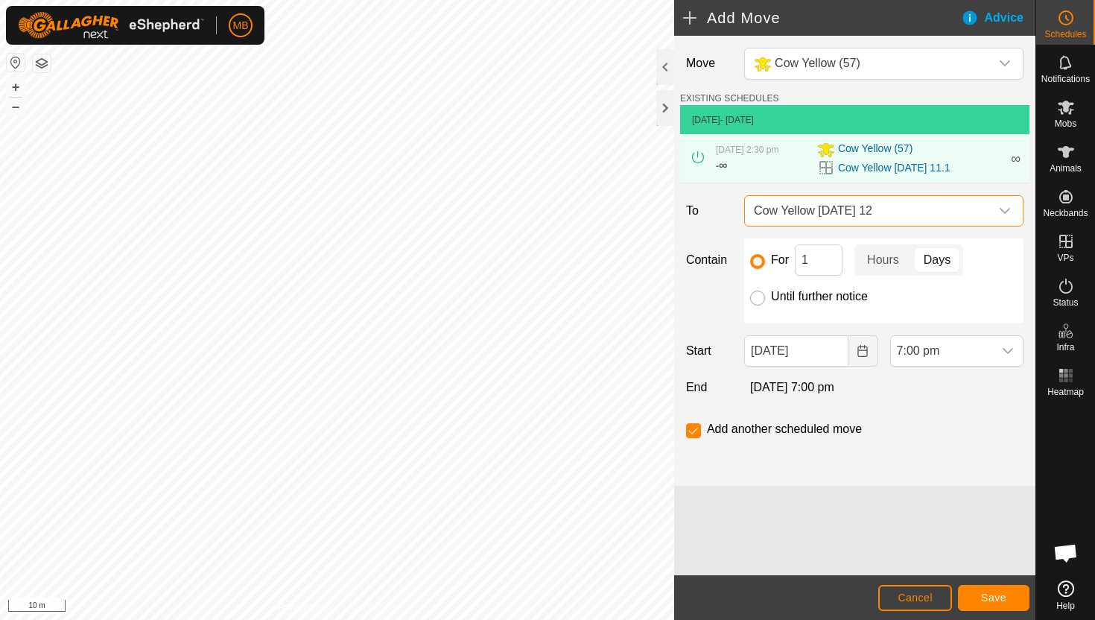
click at [760, 301] on input "Until further notice" at bounding box center [757, 297] width 15 height 15
radio input "true"
checkbox input "false"
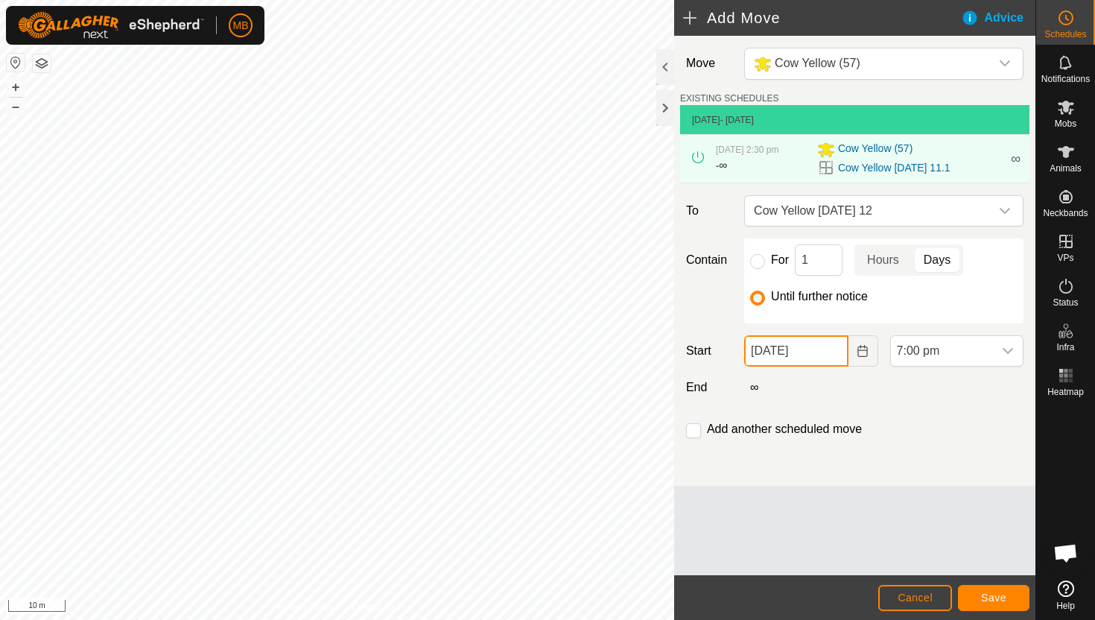
click at [831, 351] on input "[DATE]" at bounding box center [796, 350] width 104 height 31
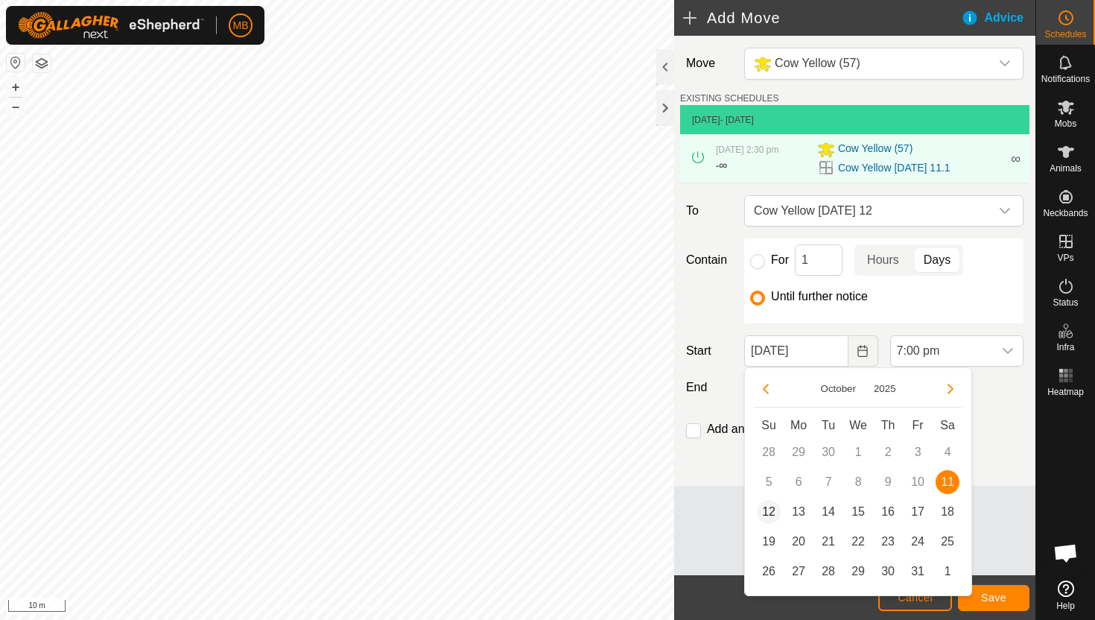
click at [769, 510] on span "12" at bounding box center [769, 512] width 24 height 24
type input "[DATE]"
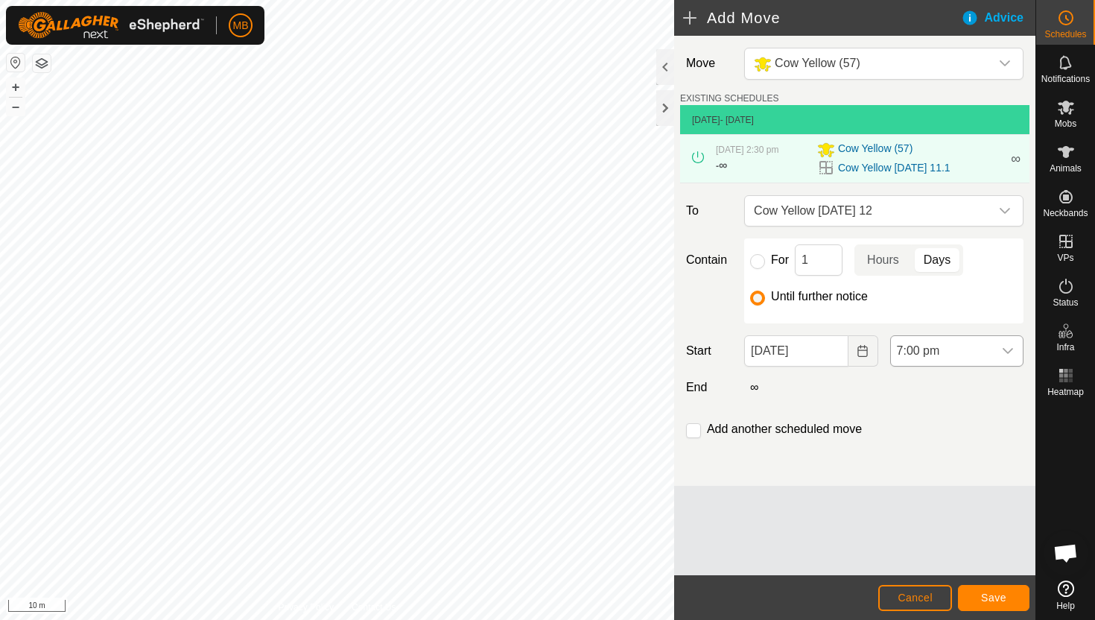
click at [950, 351] on span "7:00 pm" at bounding box center [942, 351] width 102 height 30
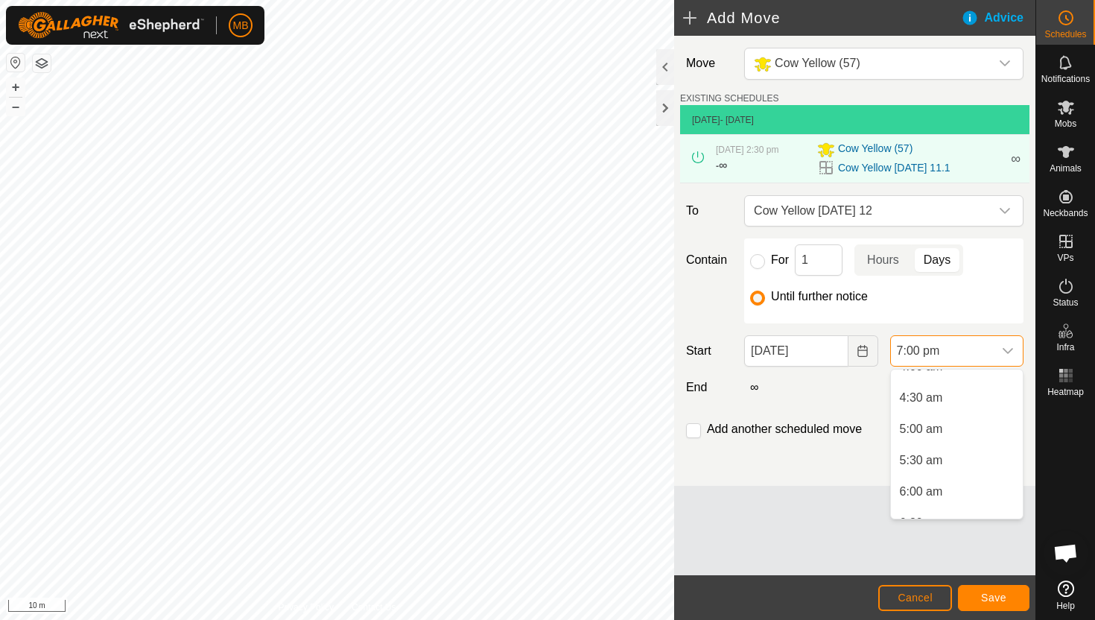
scroll to position [312, 0]
click at [950, 384] on li "5:00 am" at bounding box center [957, 385] width 132 height 30
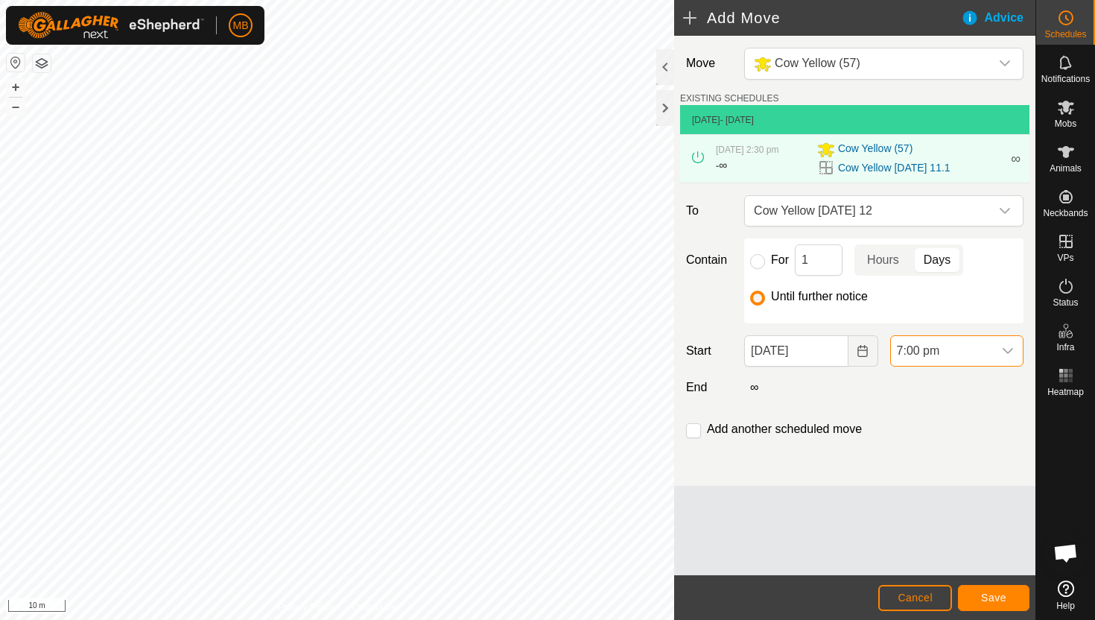
scroll to position [1070, 0]
click at [692, 435] on input "checkbox" at bounding box center [693, 430] width 15 height 15
checkbox input "true"
click at [1013, 597] on button "Save" at bounding box center [994, 598] width 72 height 26
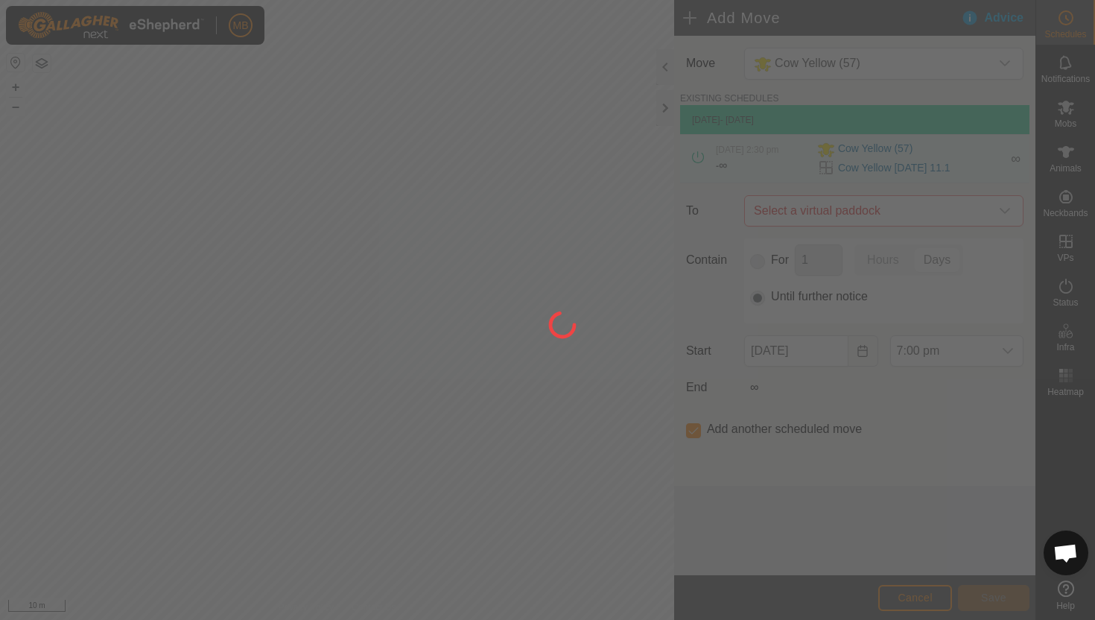
type input "[DATE]"
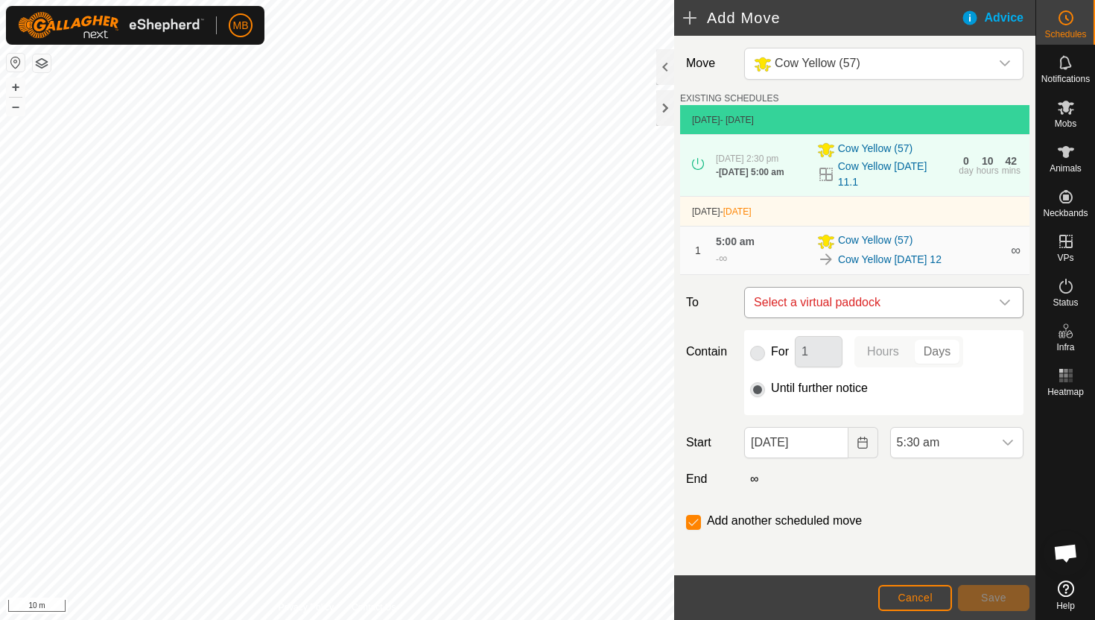
click at [1003, 296] on icon "dropdown trigger" at bounding box center [1005, 302] width 12 height 12
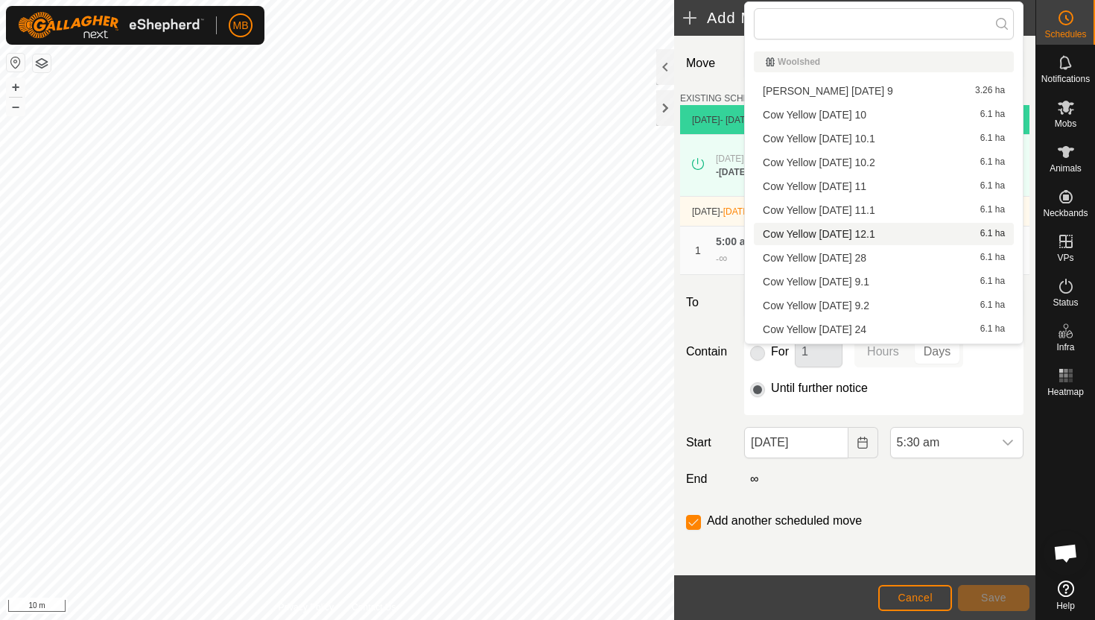
click at [900, 233] on li "Cow Yellow [DATE] 12.1 6.1 ha" at bounding box center [884, 234] width 260 height 22
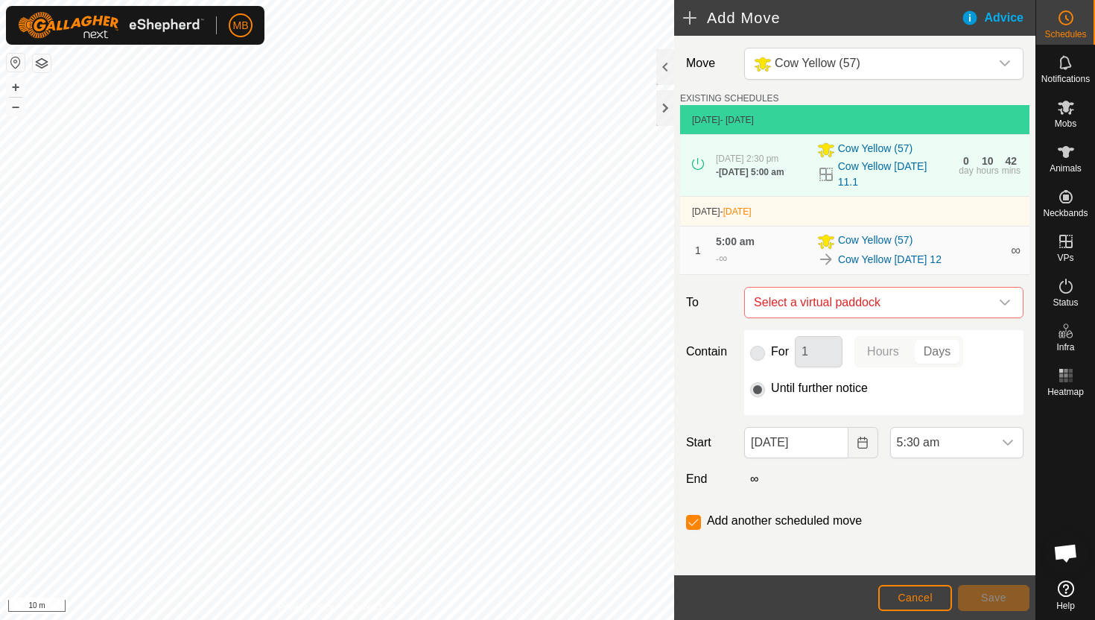
checkbox input "false"
click at [965, 431] on span "5:30 am" at bounding box center [942, 443] width 102 height 30
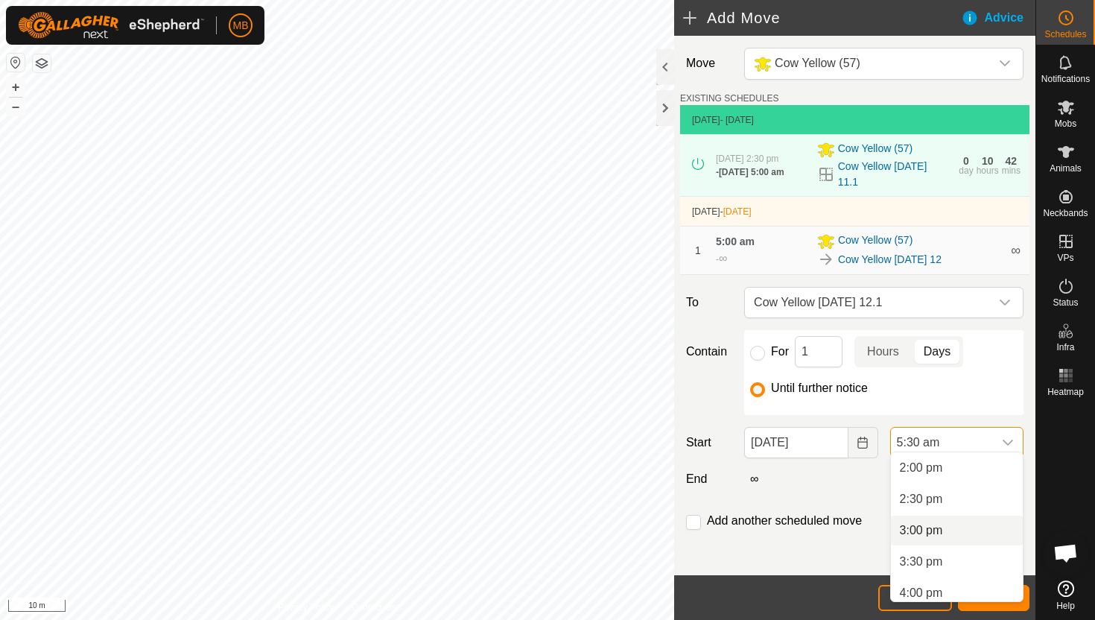
scroll to position [863, 0]
click at [965, 484] on li "2:00 pm" at bounding box center [957, 481] width 132 height 30
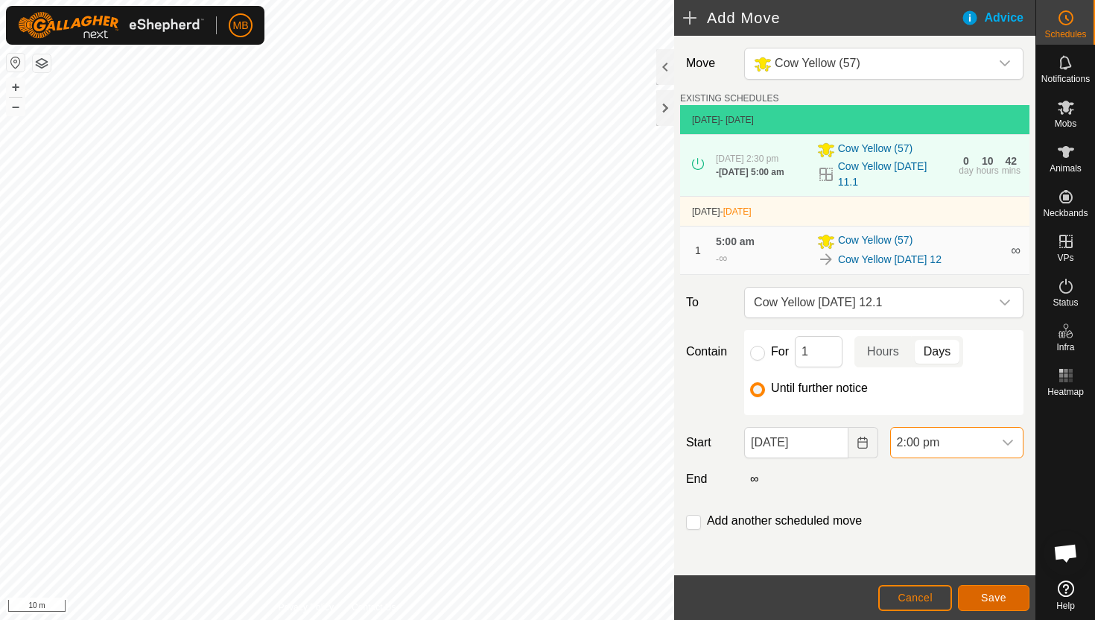
click at [991, 603] on button "Save" at bounding box center [994, 598] width 72 height 26
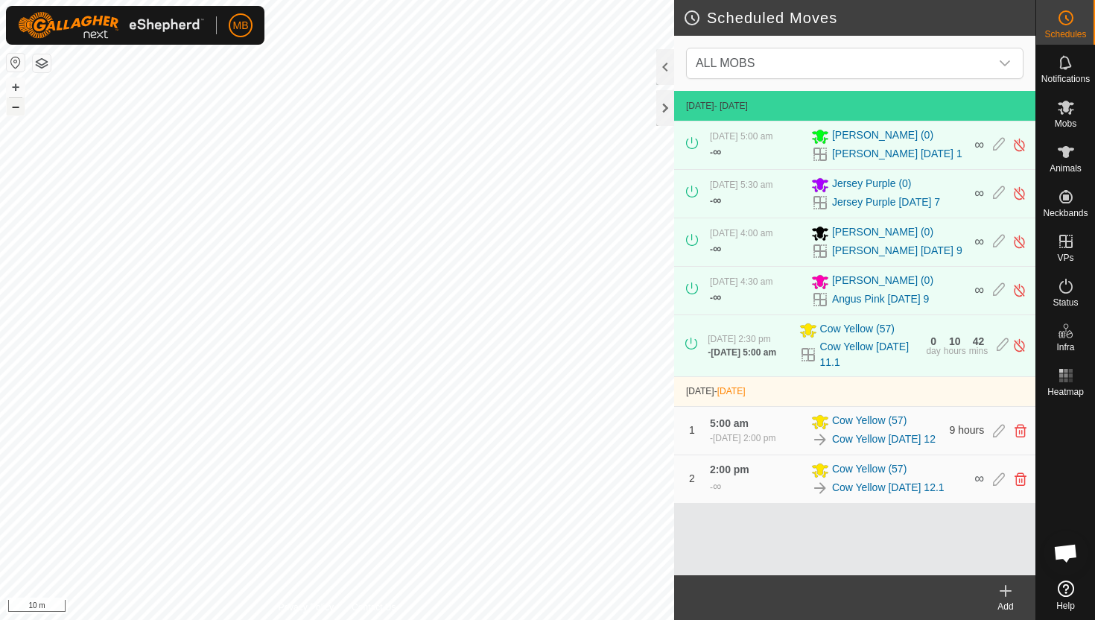
click at [19, 110] on button "–" at bounding box center [16, 107] width 18 height 18
click at [1066, 108] on icon at bounding box center [1066, 108] width 16 height 14
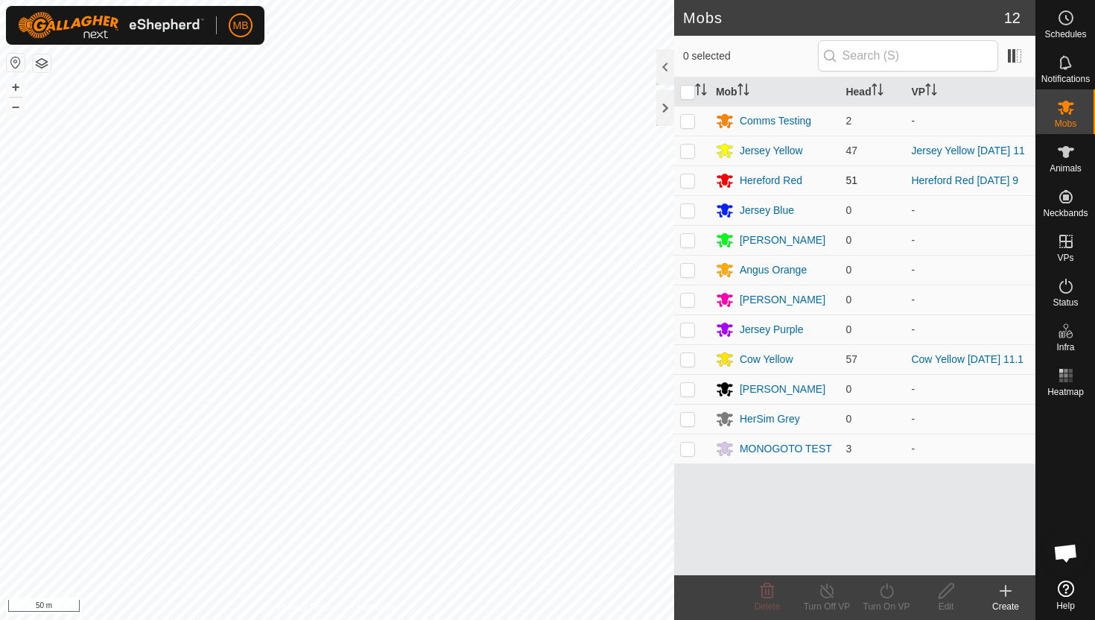
click at [690, 184] on p-checkbox at bounding box center [687, 180] width 15 height 12
checkbox input "true"
click at [887, 588] on icon at bounding box center [886, 591] width 19 height 18
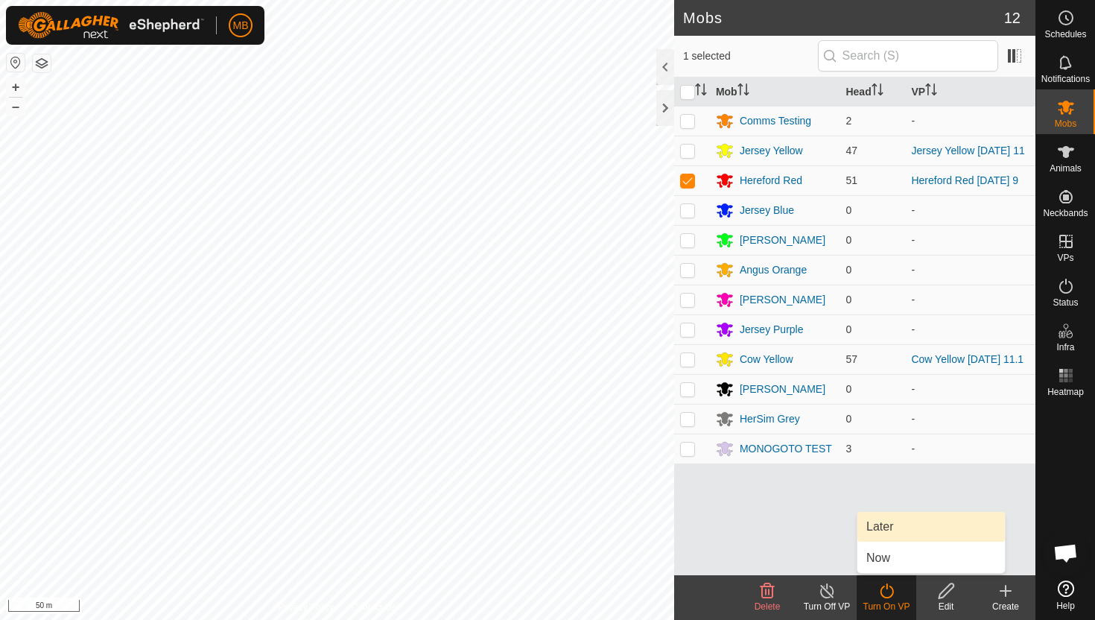
click at [895, 530] on link "Later" at bounding box center [930, 527] width 147 height 30
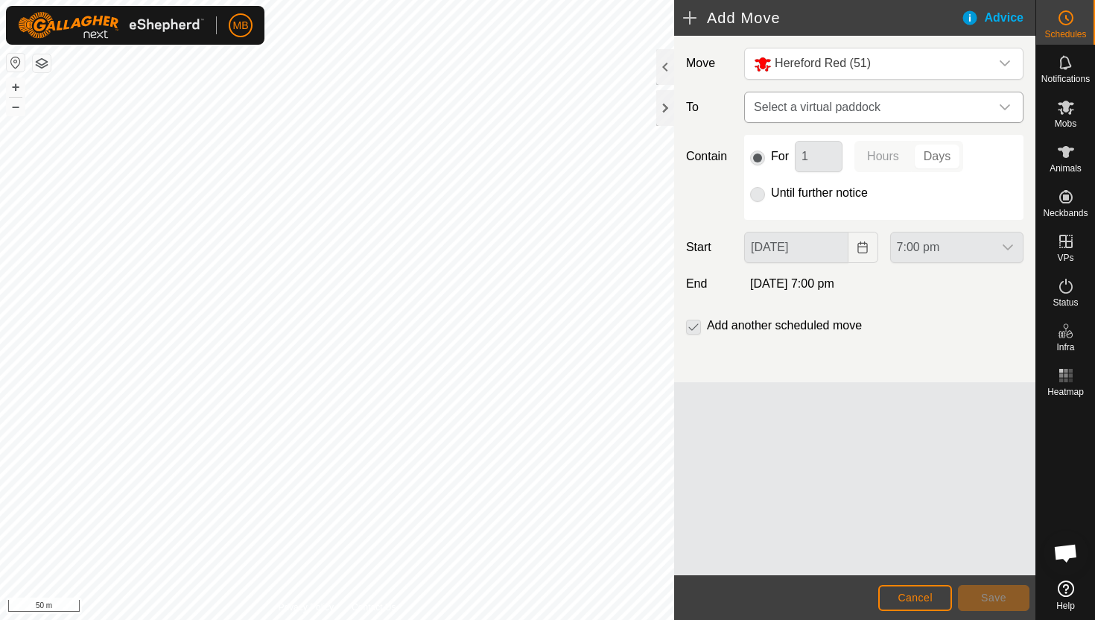
click at [1009, 107] on icon "dropdown trigger" at bounding box center [1005, 107] width 12 height 12
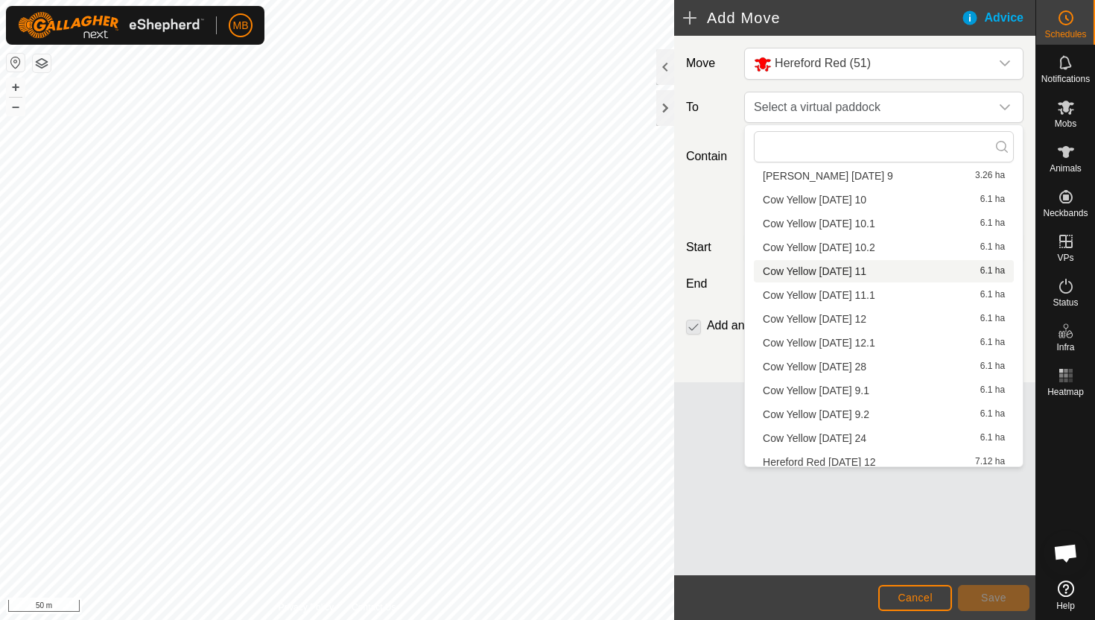
scroll to position [714, 0]
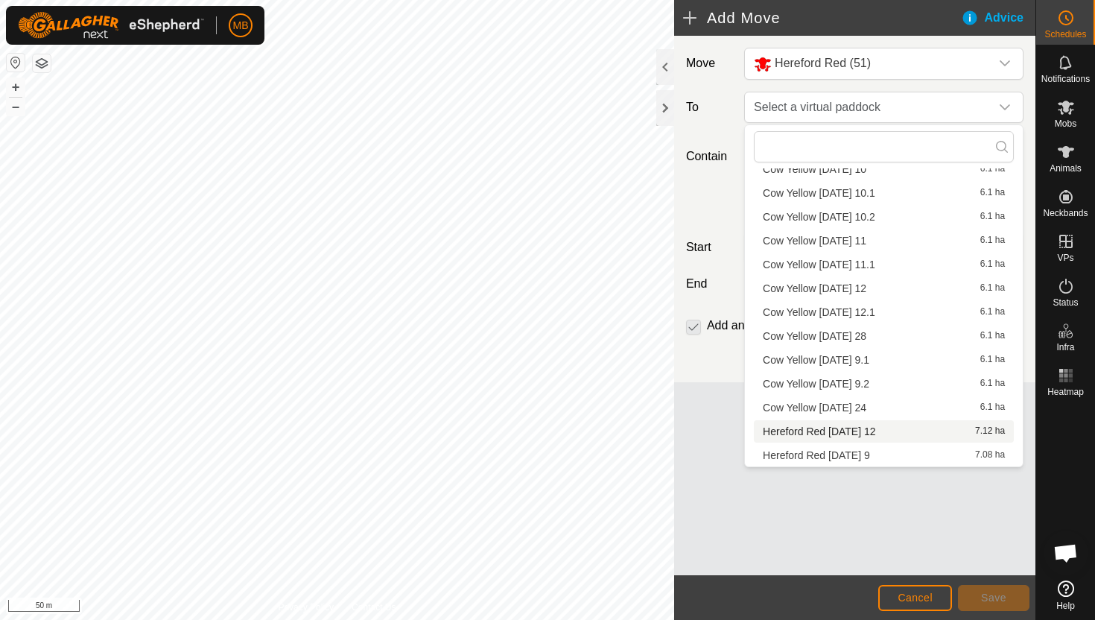
click at [882, 429] on li "Hereford Red [DATE] 12 7.12 ha" at bounding box center [884, 431] width 260 height 22
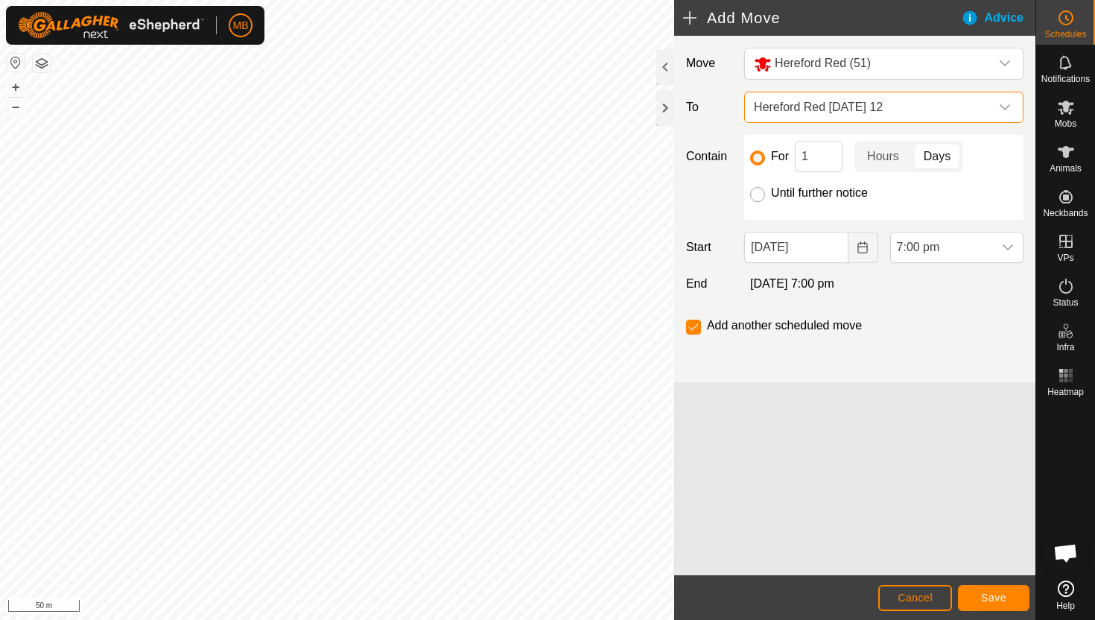
click at [762, 193] on input "Until further notice" at bounding box center [757, 194] width 15 height 15
radio input "true"
checkbox input "false"
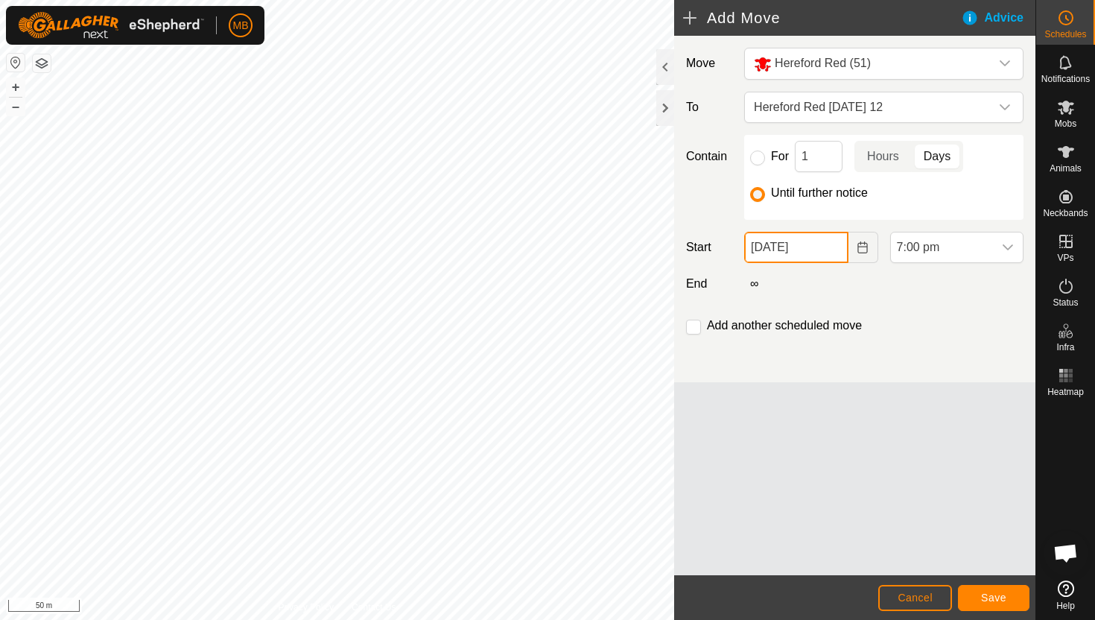
click at [822, 253] on input "[DATE]" at bounding box center [796, 247] width 104 height 31
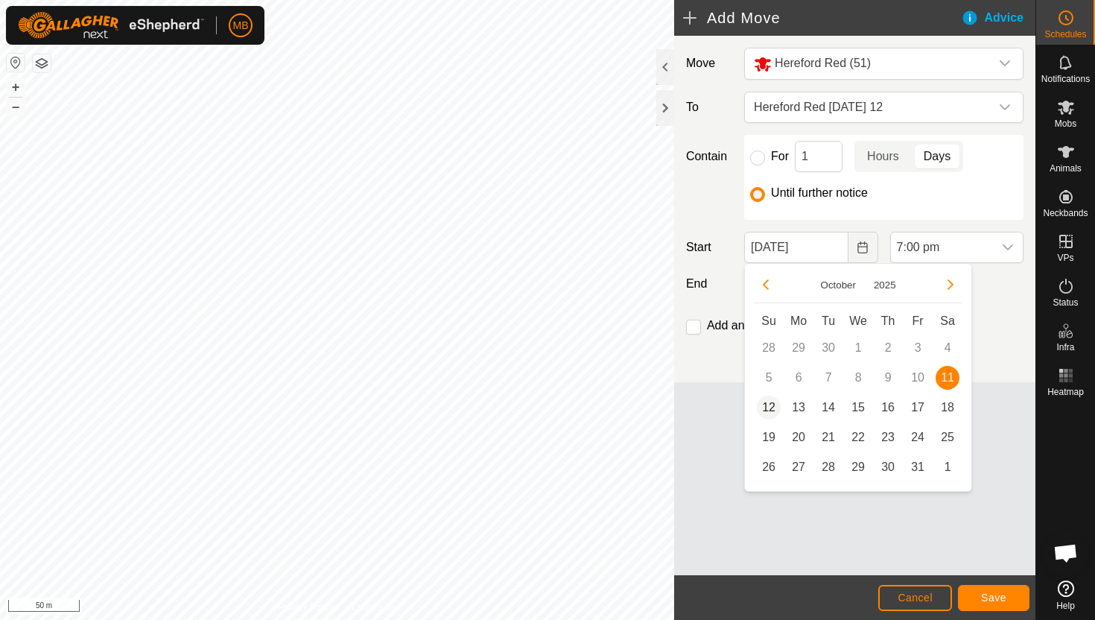
click at [770, 406] on span "12" at bounding box center [769, 408] width 24 height 24
type input "[DATE]"
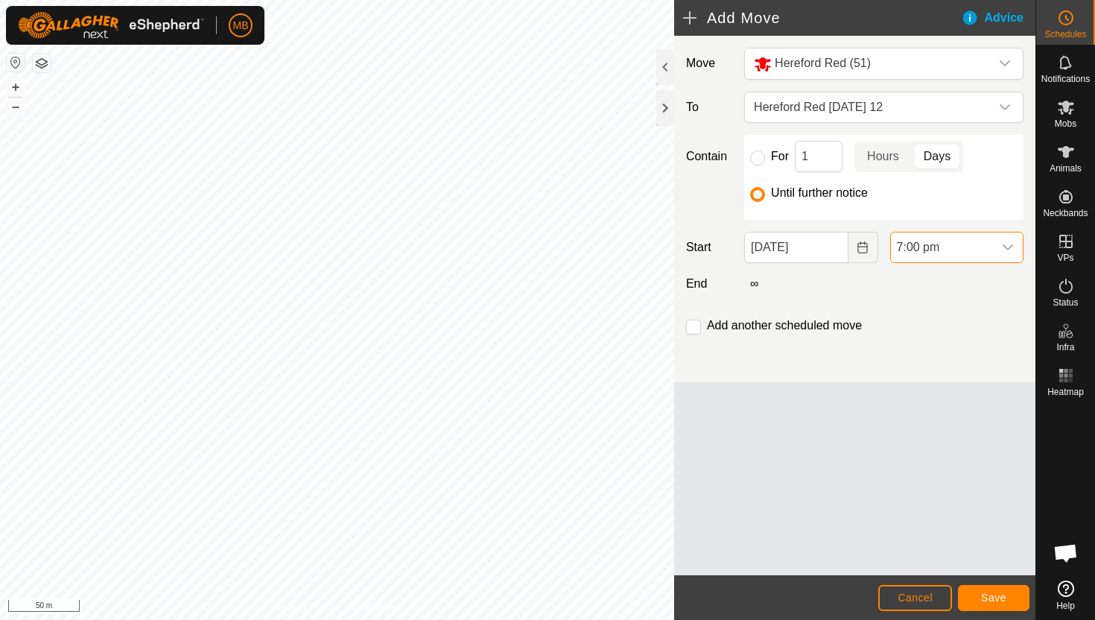
click at [971, 245] on span "7:00 pm" at bounding box center [942, 247] width 102 height 30
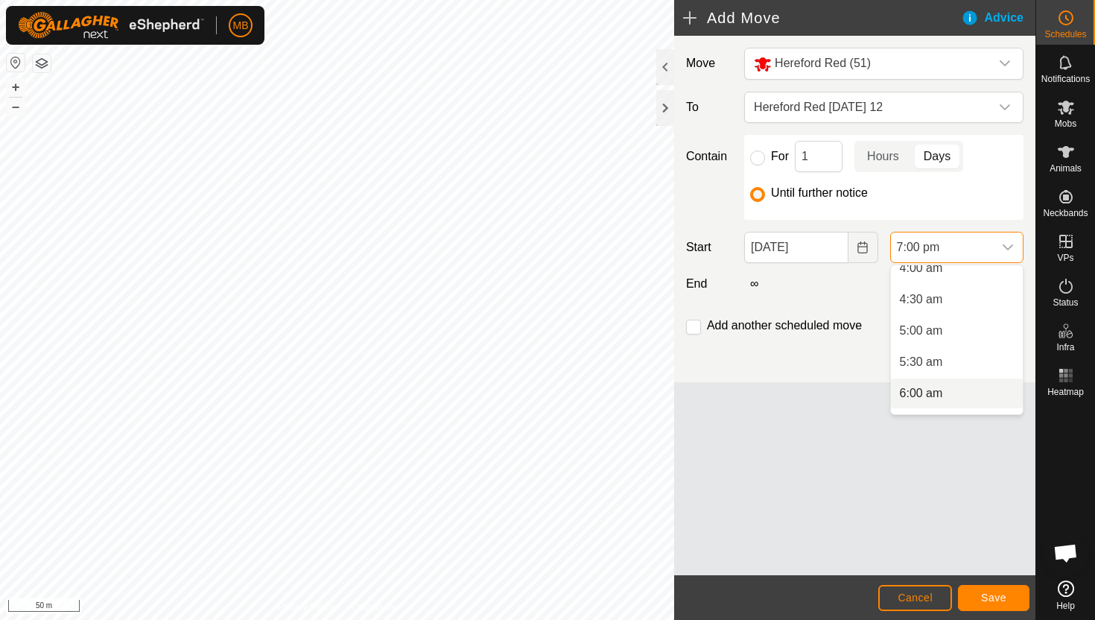
scroll to position [259, 0]
click at [966, 309] on li "4:30 am" at bounding box center [957, 303] width 132 height 30
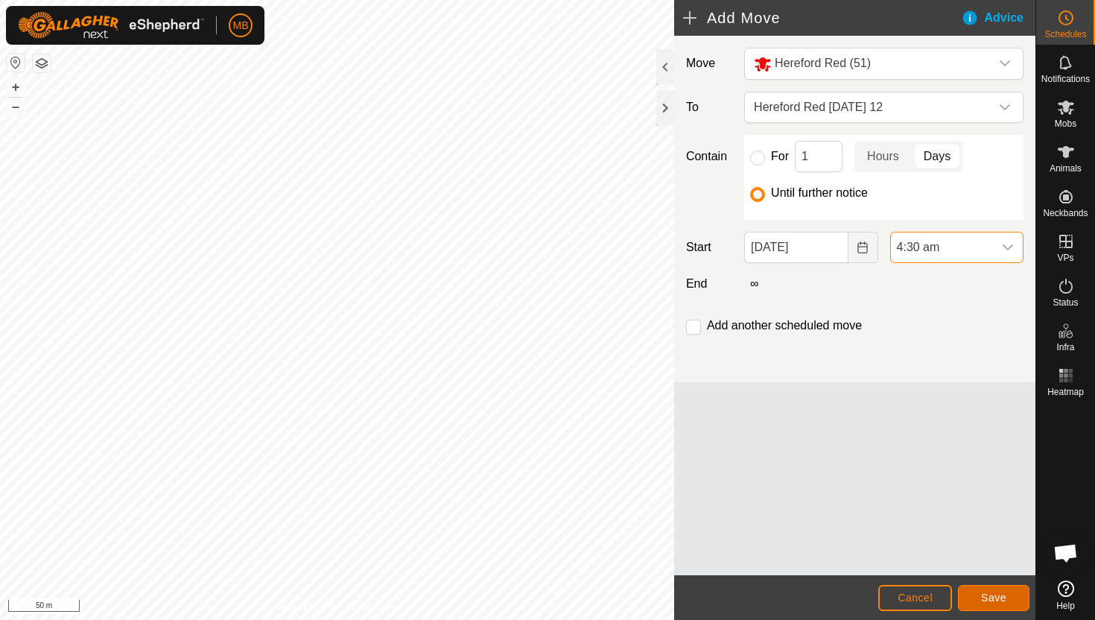
click at [989, 591] on button "Save" at bounding box center [994, 598] width 72 height 26
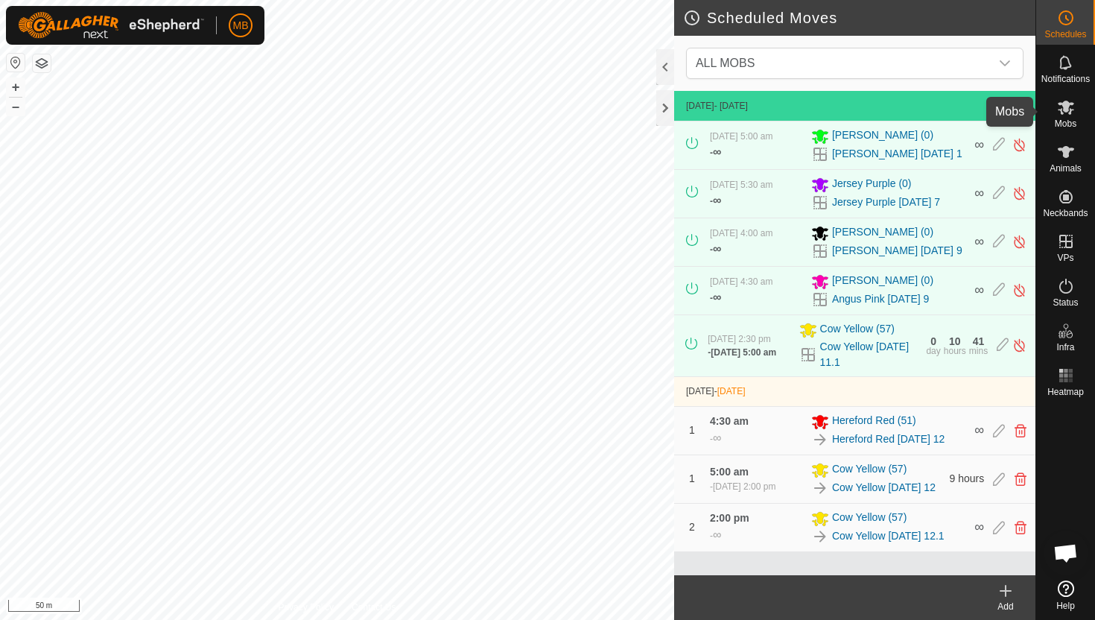
click at [1068, 107] on icon at bounding box center [1066, 107] width 18 height 18
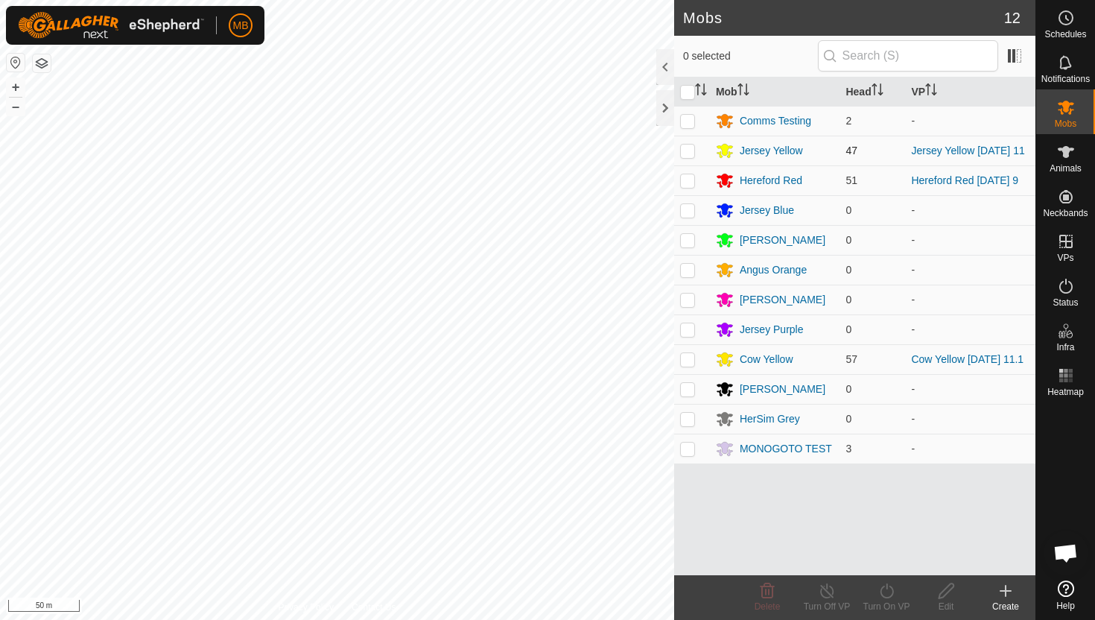
click at [686, 152] on p-checkbox at bounding box center [687, 151] width 15 height 12
checkbox input "true"
click at [889, 591] on icon at bounding box center [886, 591] width 19 height 18
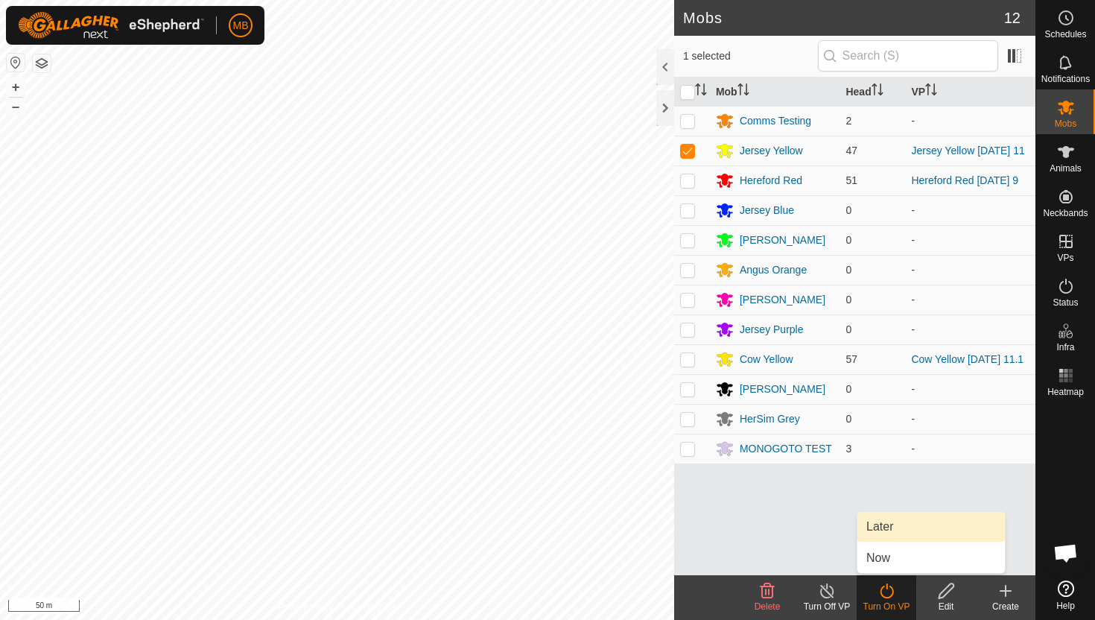
click at [910, 529] on link "Later" at bounding box center [930, 527] width 147 height 30
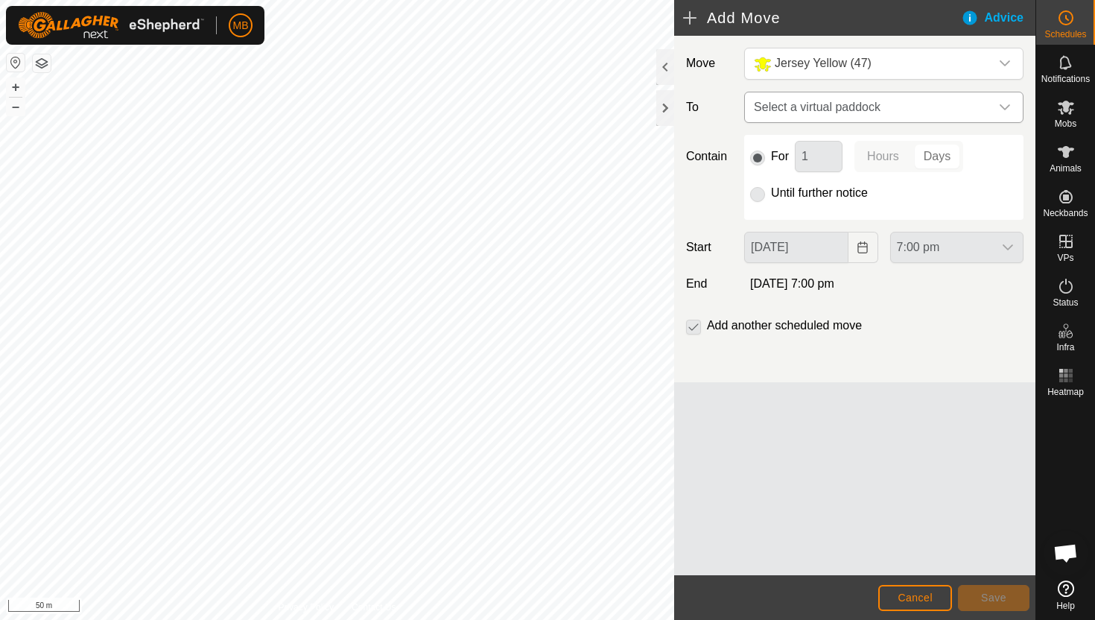
click at [1010, 109] on icon "dropdown trigger" at bounding box center [1005, 107] width 12 height 12
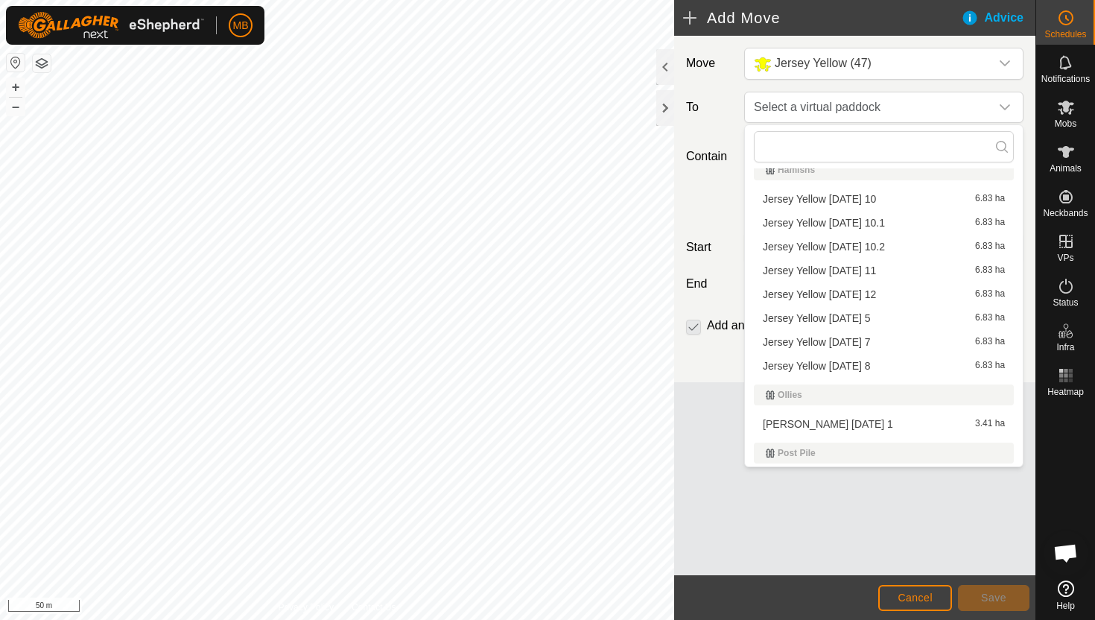
scroll to position [273, 0]
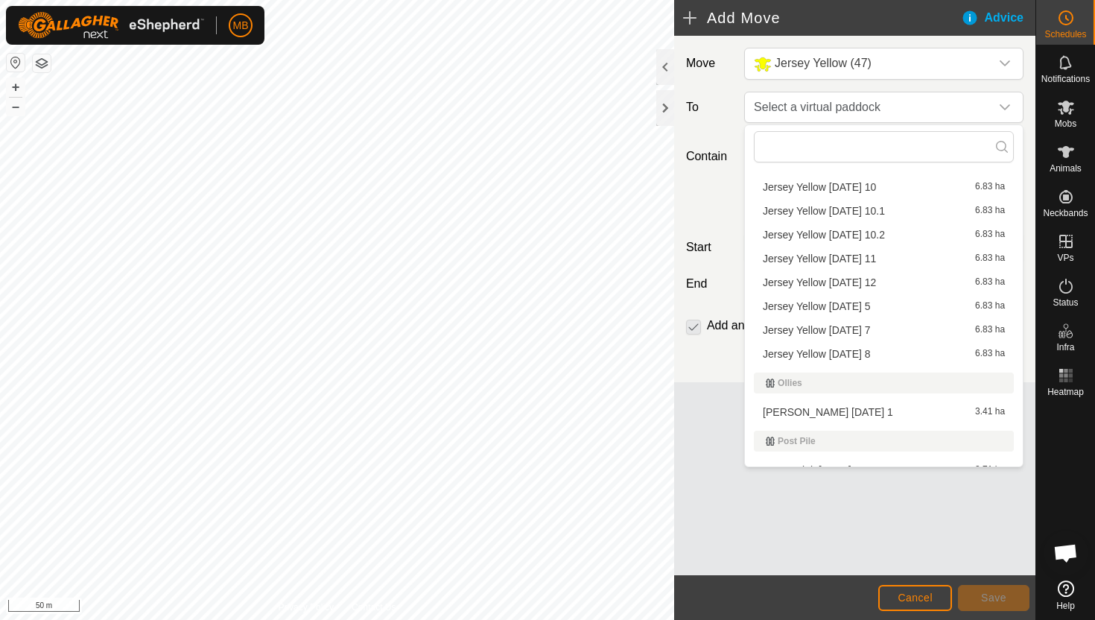
click at [877, 277] on li "Jersey Yellow [DATE] 12 6.83 ha" at bounding box center [884, 282] width 260 height 22
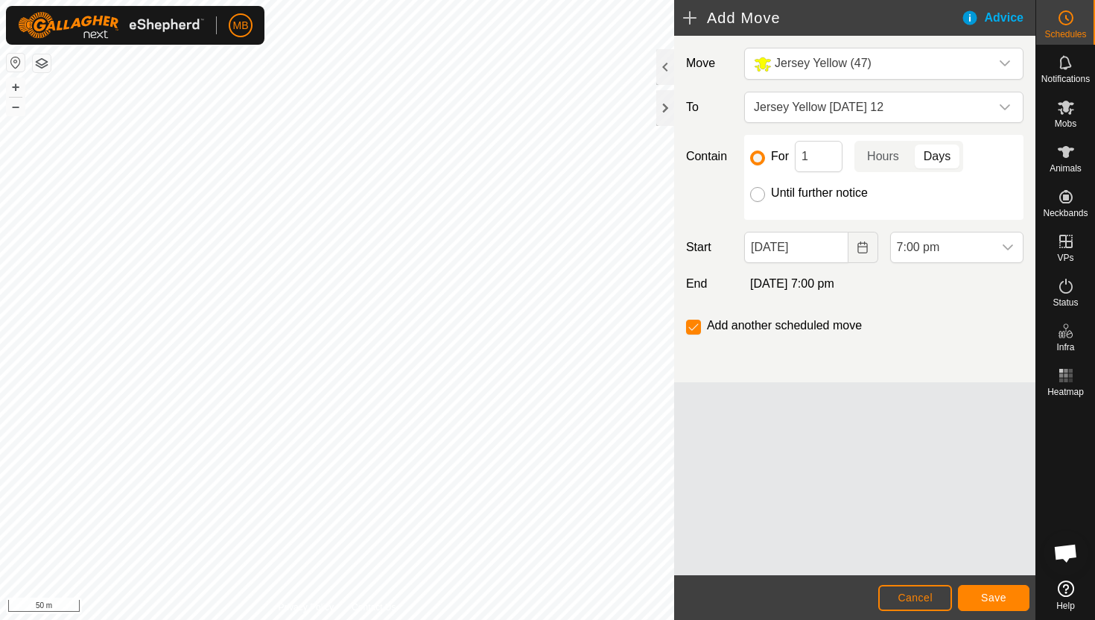
click at [755, 192] on input "Until further notice" at bounding box center [757, 194] width 15 height 15
radio input "true"
checkbox input "false"
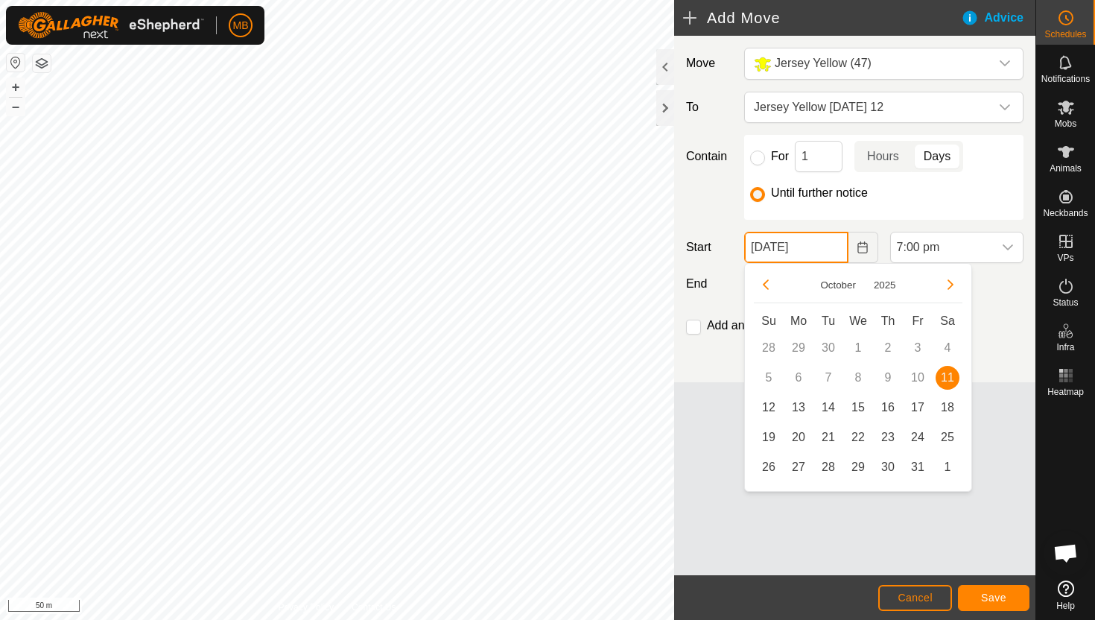
click at [828, 249] on input "[DATE]" at bounding box center [796, 247] width 104 height 31
click at [762, 404] on span "12" at bounding box center [769, 408] width 24 height 24
type input "[DATE]"
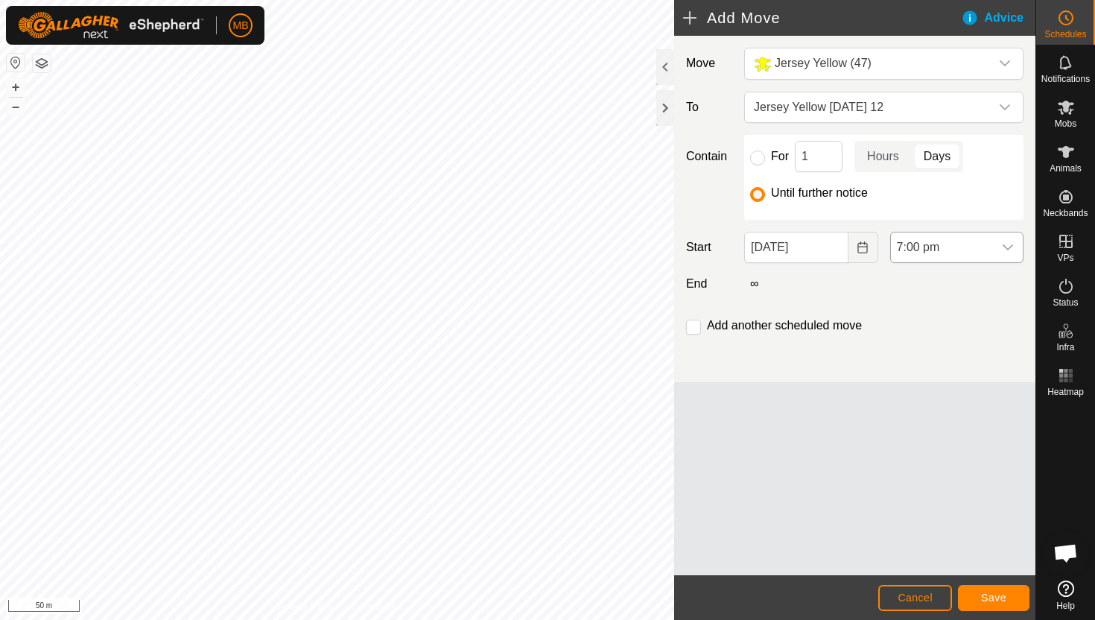
click at [981, 245] on span "7:00 pm" at bounding box center [942, 247] width 102 height 30
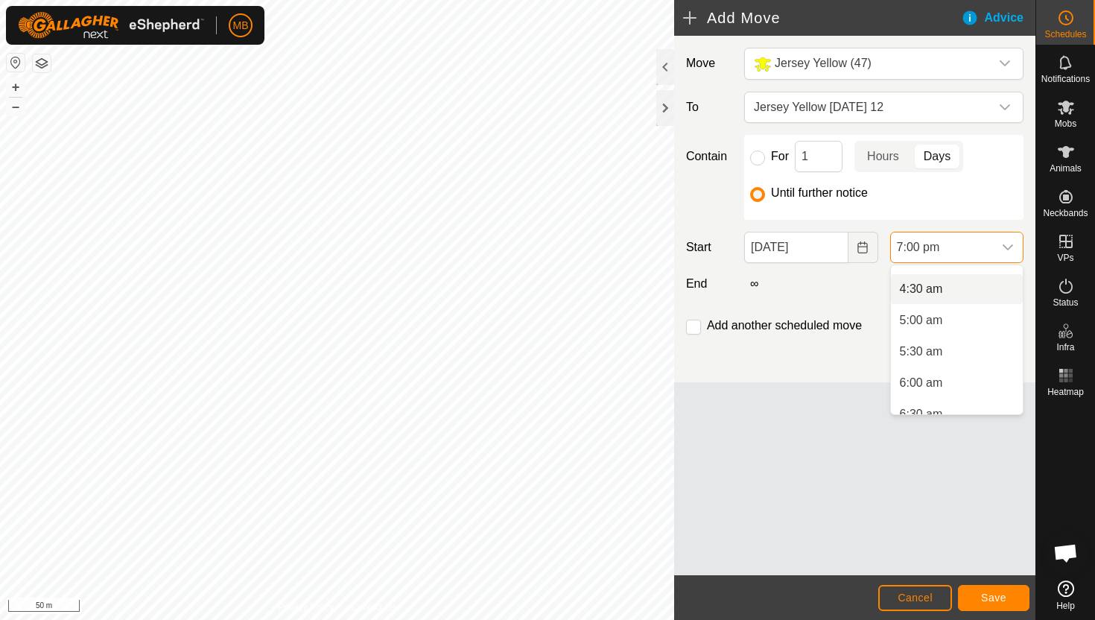
click at [970, 285] on li "4:30 am" at bounding box center [957, 289] width 132 height 30
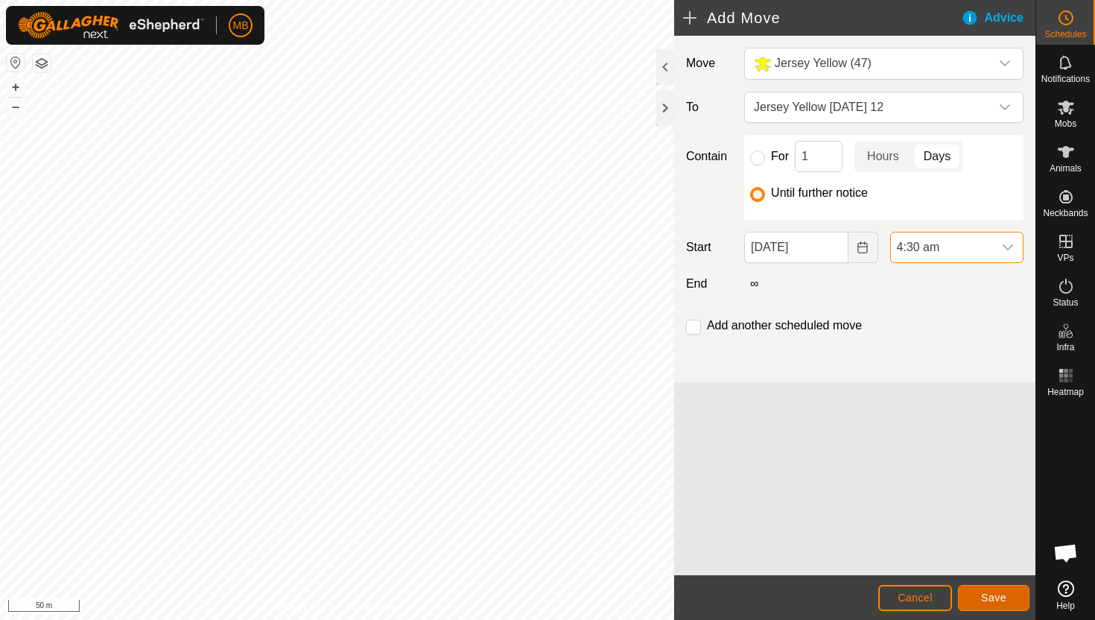
click at [986, 593] on span "Save" at bounding box center [993, 597] width 25 height 12
